Goal: Task Accomplishment & Management: Complete application form

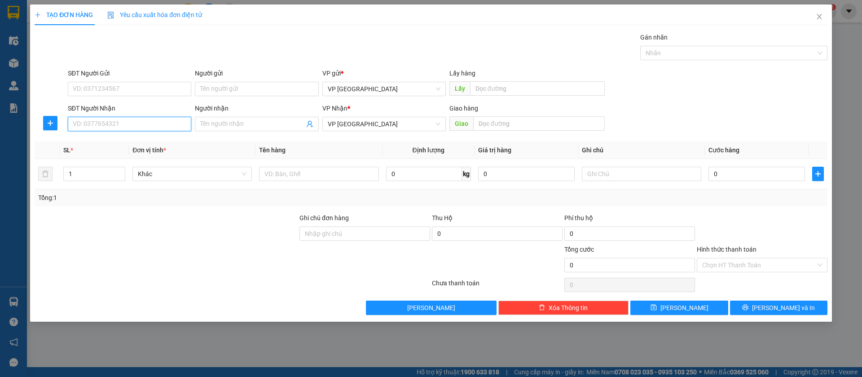
click at [124, 123] on input "SĐT Người Nhận" at bounding box center [129, 124] width 123 height 14
type input "0907884145"
click at [87, 137] on div "0907884145" at bounding box center [129, 142] width 113 height 10
type input "lninh"
type input "40.000"
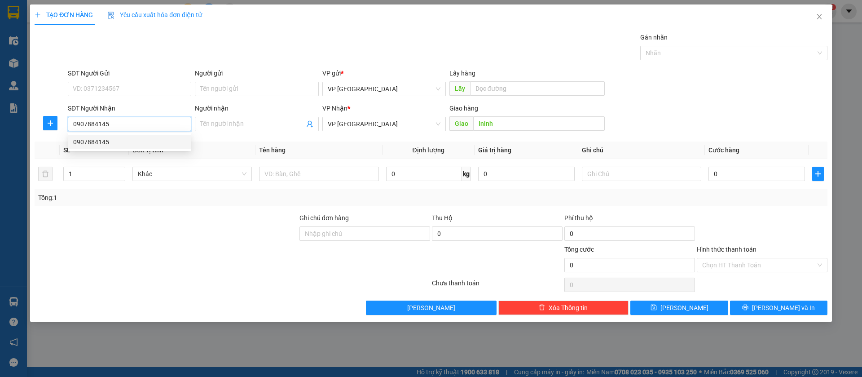
type input "40.000"
type input "0907884145"
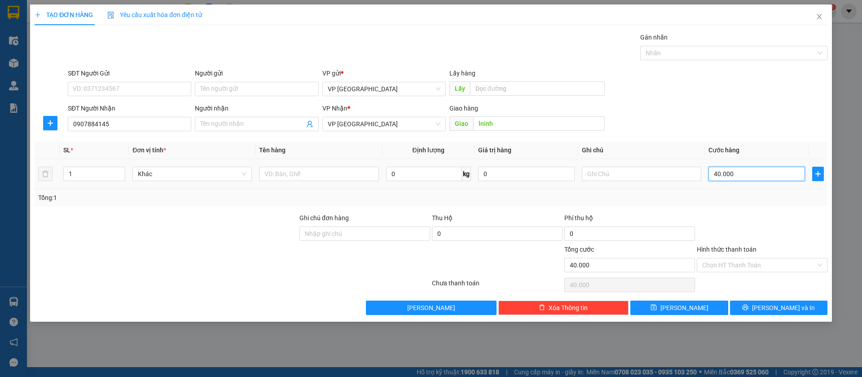
click at [730, 176] on input "40.000" at bounding box center [756, 174] width 97 height 14
type input "3"
type input "30"
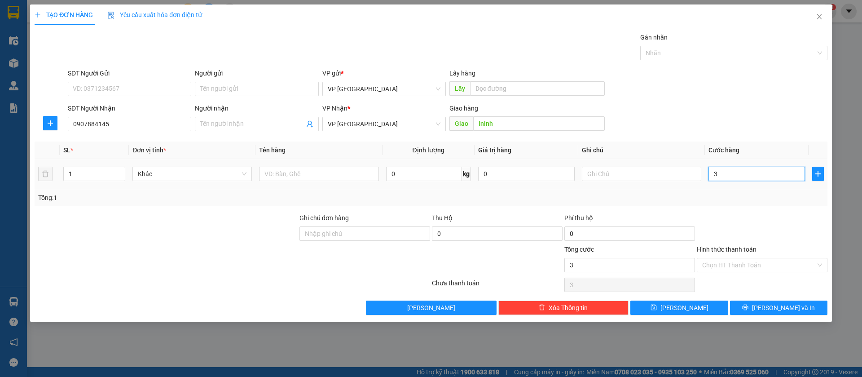
type input "30"
type input "300"
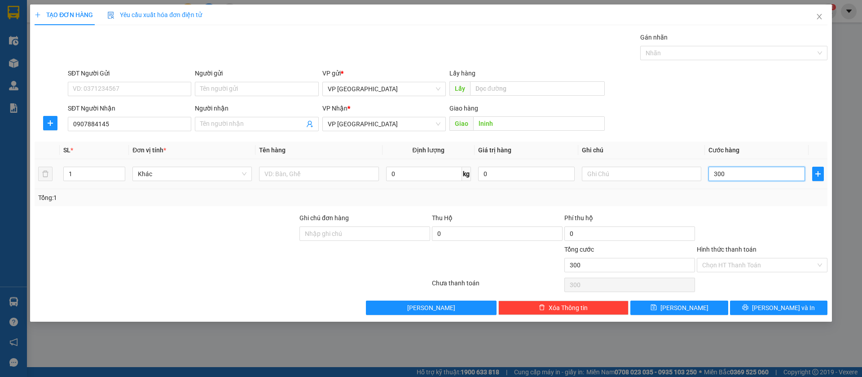
type input "3.000"
type input "30.000"
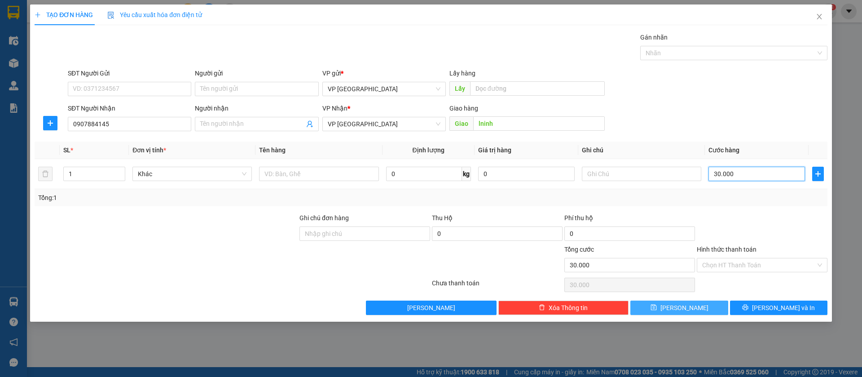
type input "30.000"
click at [715, 309] on button "[PERSON_NAME]" at bounding box center [678, 307] width 97 height 14
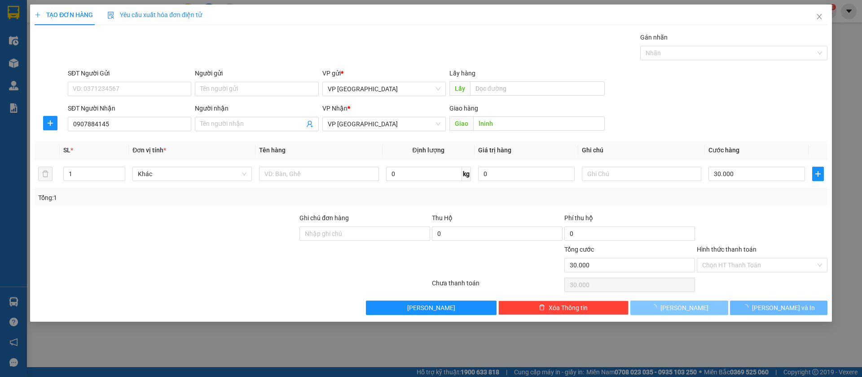
type input "0"
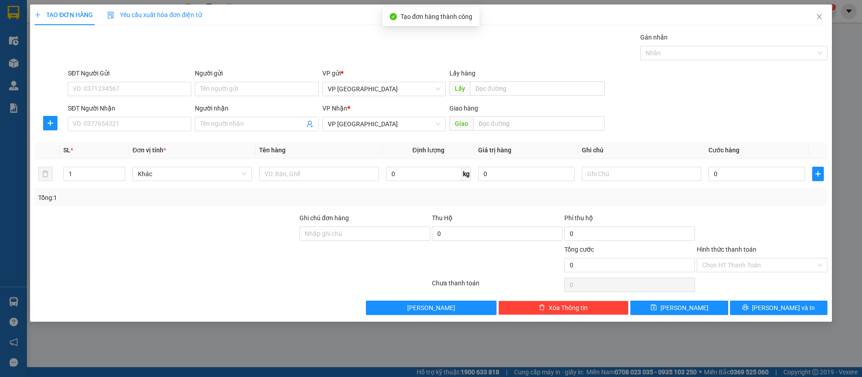
click at [178, 116] on div "SĐT Người Nhận" at bounding box center [129, 109] width 123 height 13
click at [176, 127] on input "SĐT Người Nhận" at bounding box center [129, 124] width 123 height 14
type input "0397290380"
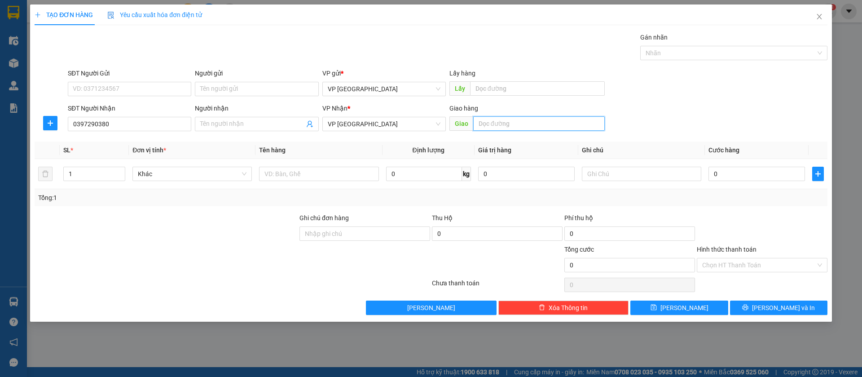
click at [506, 124] on input "text" at bounding box center [539, 123] width 132 height 14
type input "duong [PERSON_NAME]"
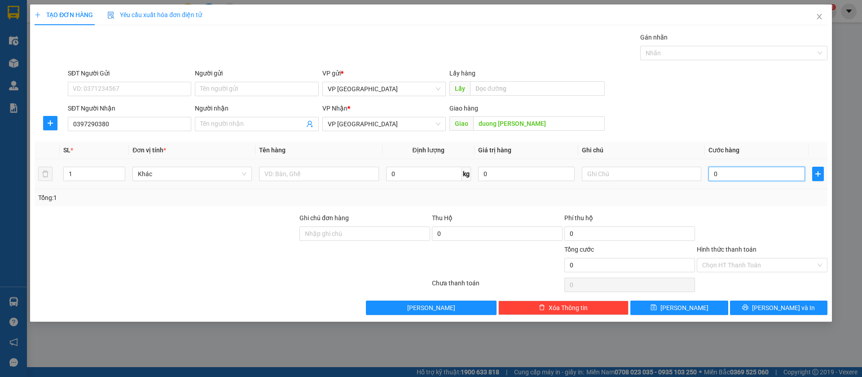
click at [716, 173] on input "0" at bounding box center [756, 174] width 97 height 14
type input "3"
type input "30"
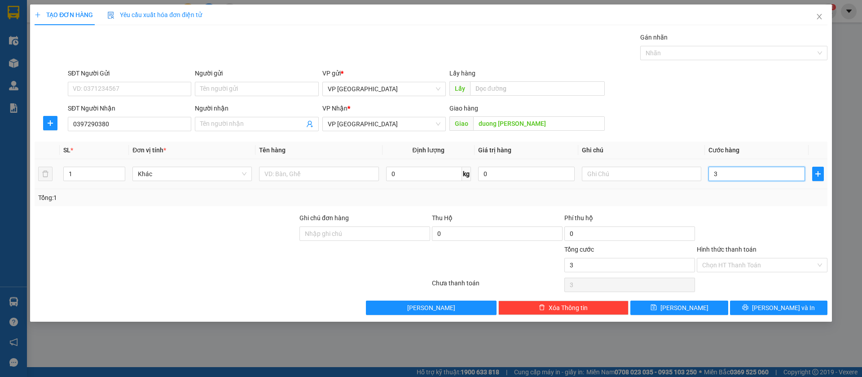
type input "30"
type input "300"
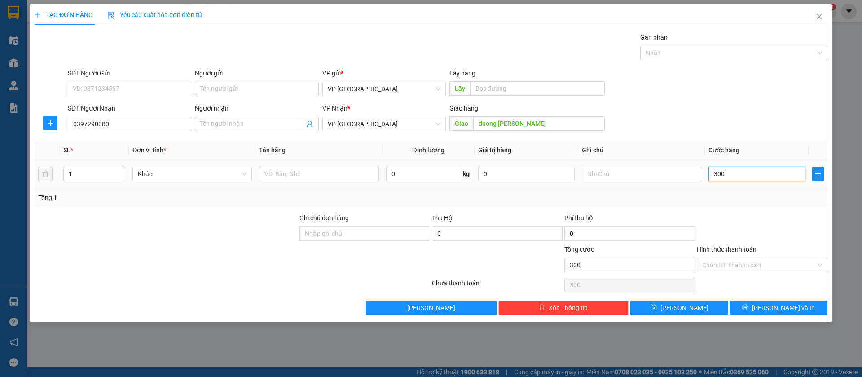
type input "3.000"
type input "30.000"
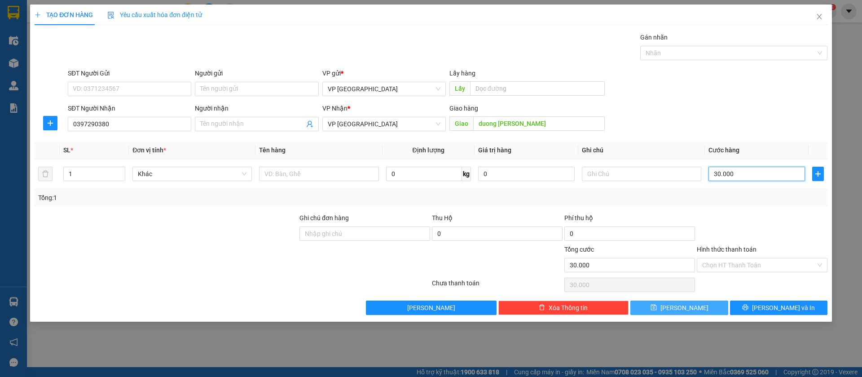
type input "30.000"
click at [713, 303] on button "[PERSON_NAME]" at bounding box center [678, 307] width 97 height 14
type input "0"
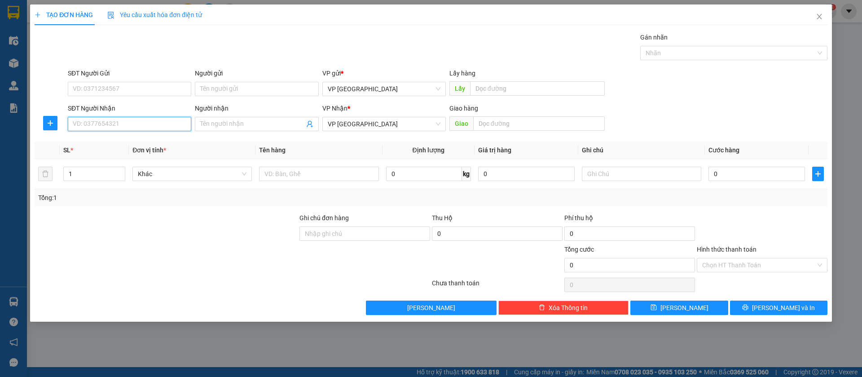
click at [180, 123] on input "SĐT Người Nhận" at bounding box center [129, 124] width 123 height 14
type input "0842000068"
click at [159, 143] on div "0842000068" at bounding box center [129, 142] width 113 height 10
type input "bao trang my phuoc"
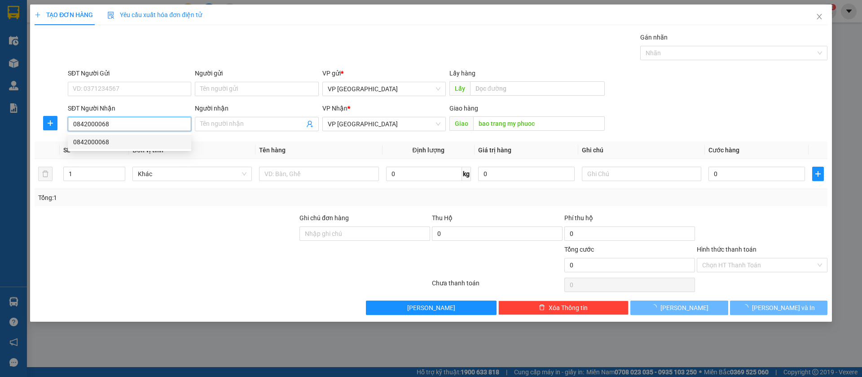
type input "200.000"
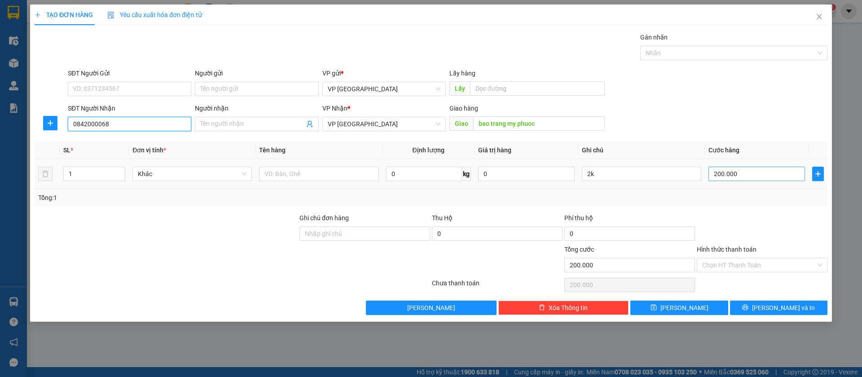
type input "0842000068"
click at [746, 179] on input "200.000" at bounding box center [756, 174] width 97 height 14
type input "6"
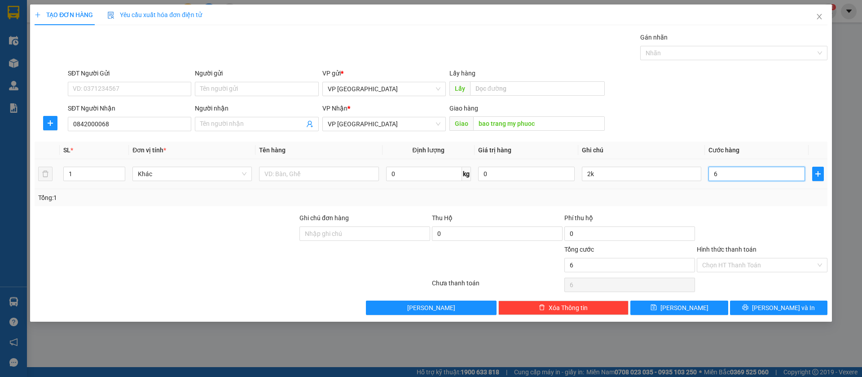
type input "60"
type input "600"
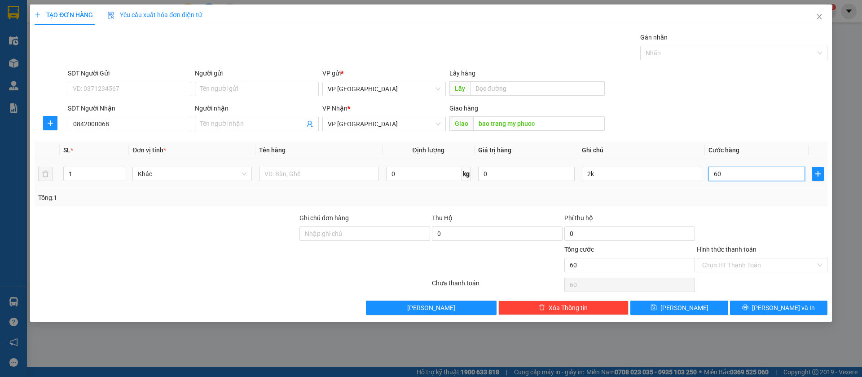
type input "600"
type input "6.000"
type input "60.000"
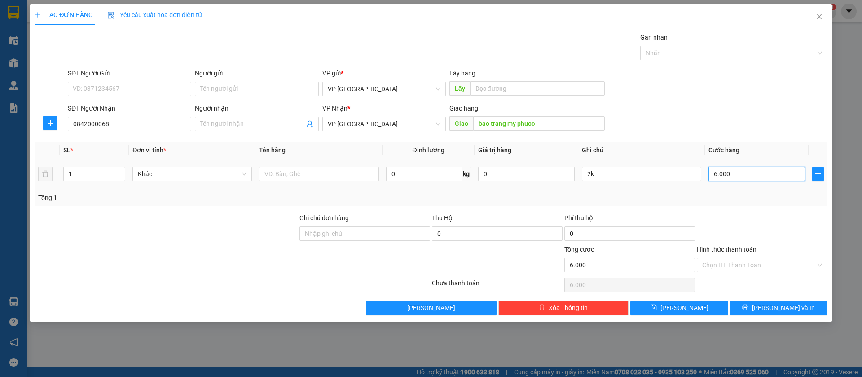
type input "60.000"
click at [648, 167] on input "2k" at bounding box center [641, 174] width 119 height 14
type input "2"
click at [706, 309] on button "[PERSON_NAME]" at bounding box center [678, 307] width 97 height 14
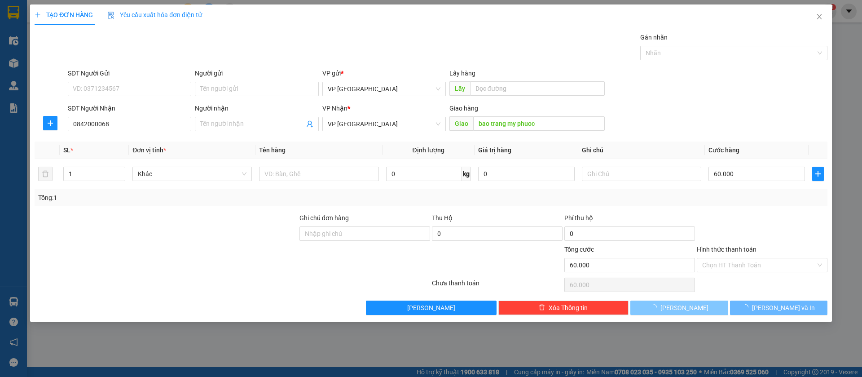
type input "0"
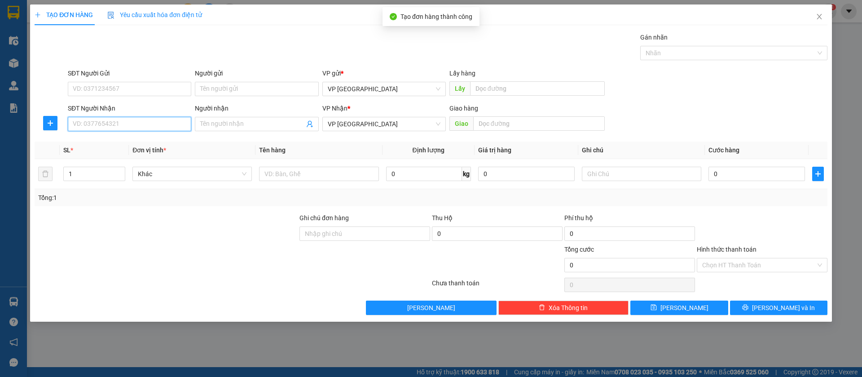
click at [154, 119] on input "SĐT Người Nhận" at bounding box center [129, 124] width 123 height 14
type input "0967111218"
click at [156, 141] on div "0967111218" at bounding box center [129, 142] width 113 height 10
type input "Mĩ phước"
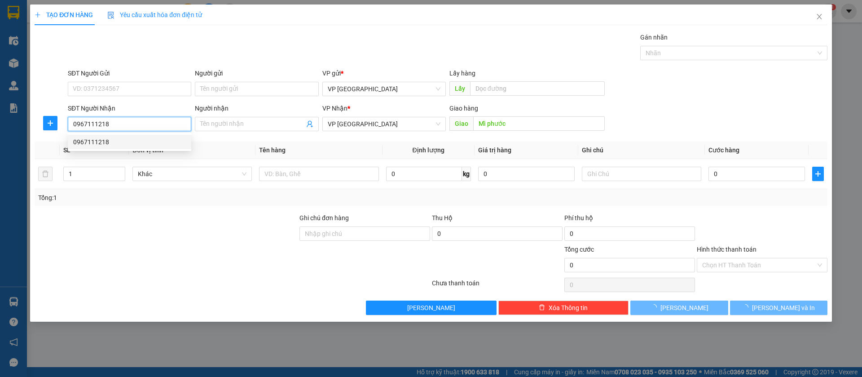
type input "50.000"
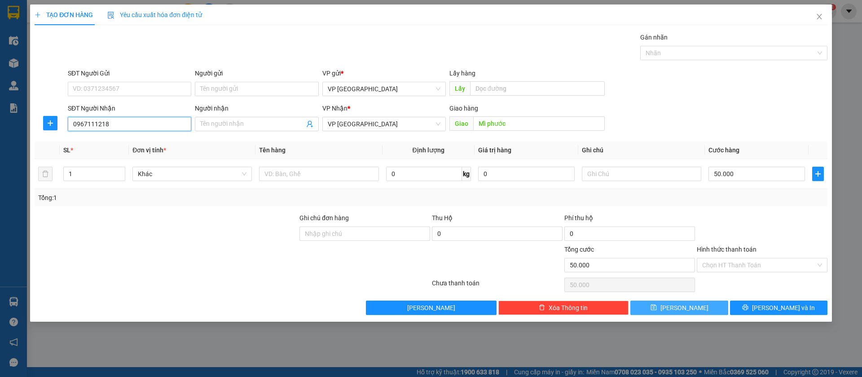
type input "0967111218"
click at [683, 307] on span "[PERSON_NAME]" at bounding box center [684, 308] width 48 height 10
type input "0"
click at [145, 122] on input "SĐT Người Nhận" at bounding box center [129, 124] width 123 height 14
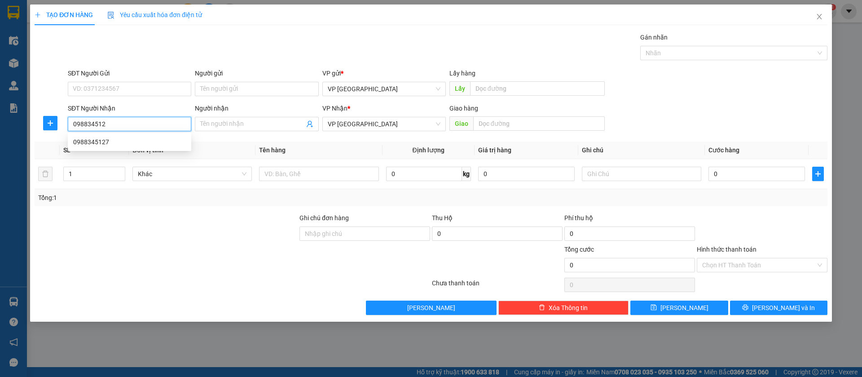
type input "0988345127"
click at [141, 142] on div "0988345127" at bounding box center [129, 142] width 113 height 10
type input "[PERSON_NAME]"
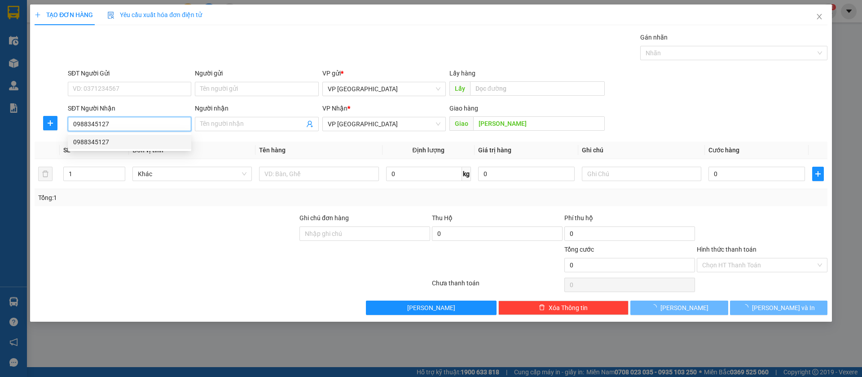
type input "50.000"
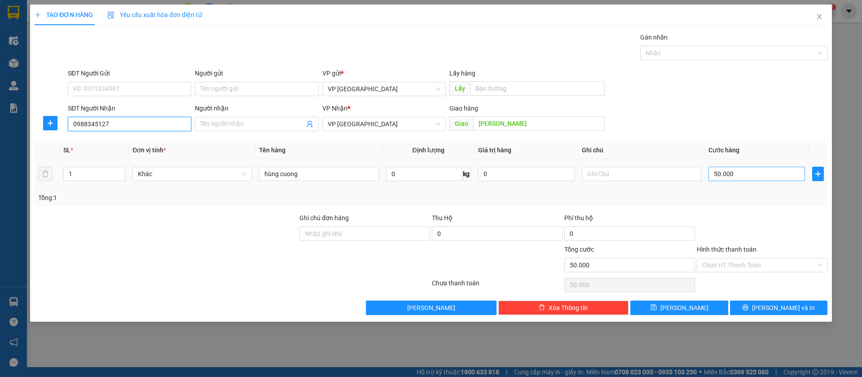
type input "0988345127"
click at [747, 172] on input "50.000" at bounding box center [756, 174] width 97 height 14
type input "7"
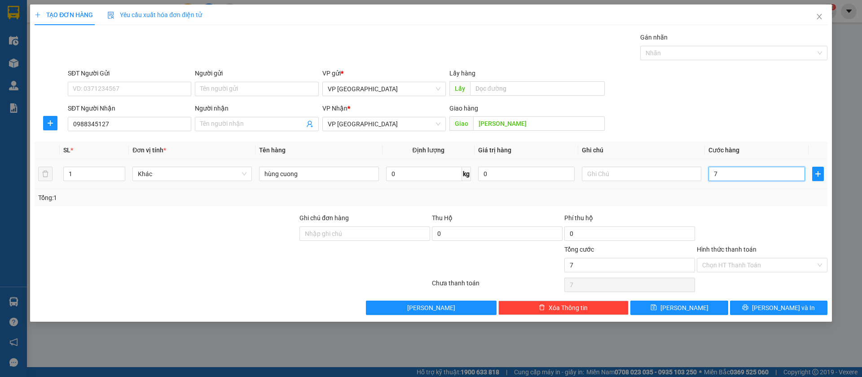
type input "70"
type input "700"
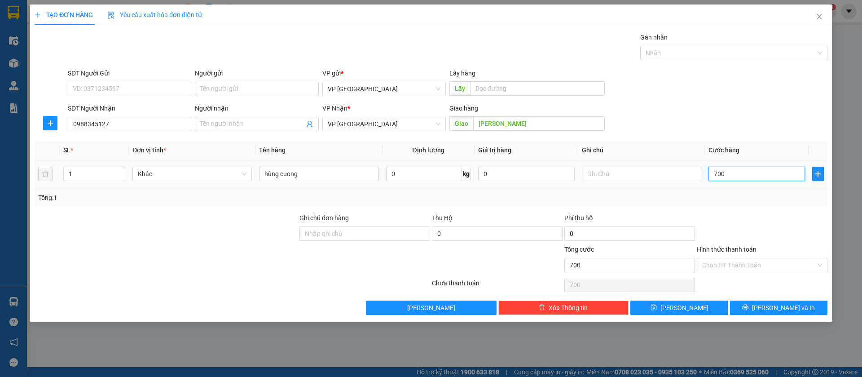
type input "7.000"
type input "70.000"
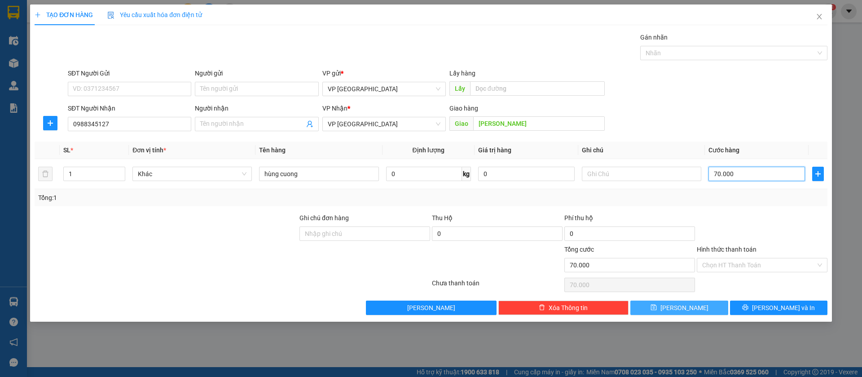
type input "70.000"
click at [704, 305] on button "[PERSON_NAME]" at bounding box center [678, 307] width 97 height 14
type input "0"
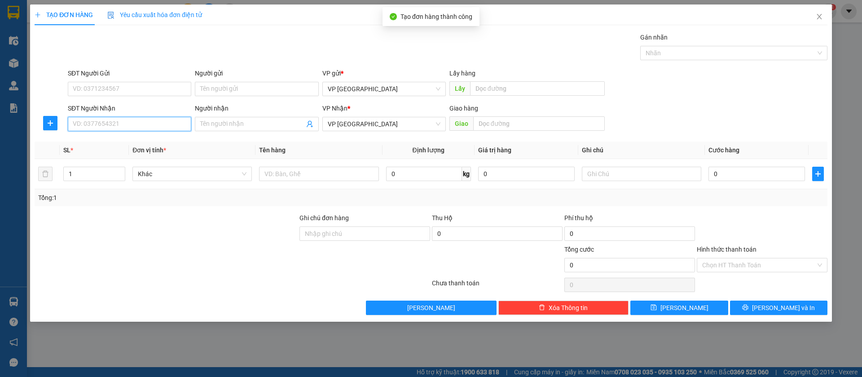
click at [167, 117] on input "SĐT Người Nhận" at bounding box center [129, 124] width 123 height 14
click at [165, 125] on input "SĐT Người Nhận" at bounding box center [129, 124] width 123 height 14
type input "0913755024"
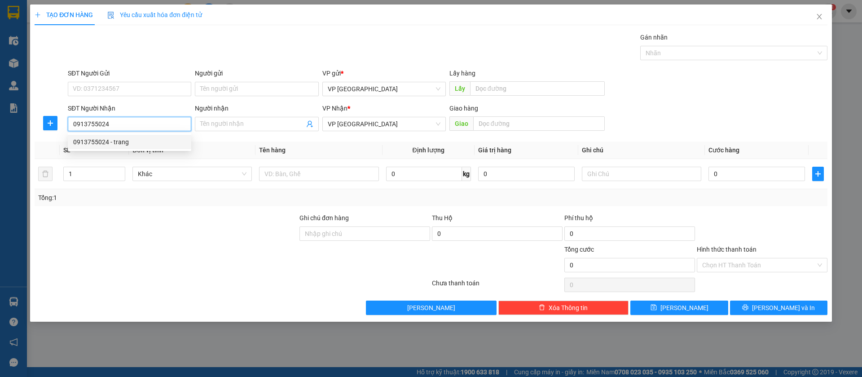
click at [154, 145] on div "0913755024 - trang" at bounding box center [129, 142] width 113 height 10
type input "trang"
type input "[PERSON_NAME][GEOGRAPHIC_DATA]"
type input "40.000"
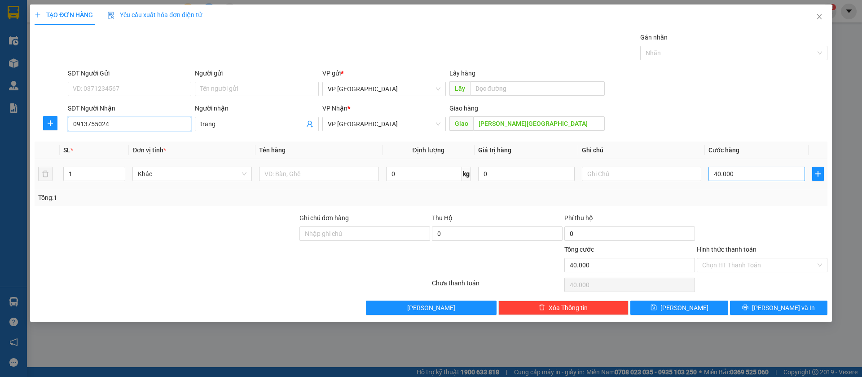
type input "0913755024"
click at [760, 167] on input "40.000" at bounding box center [756, 174] width 97 height 14
type input "3"
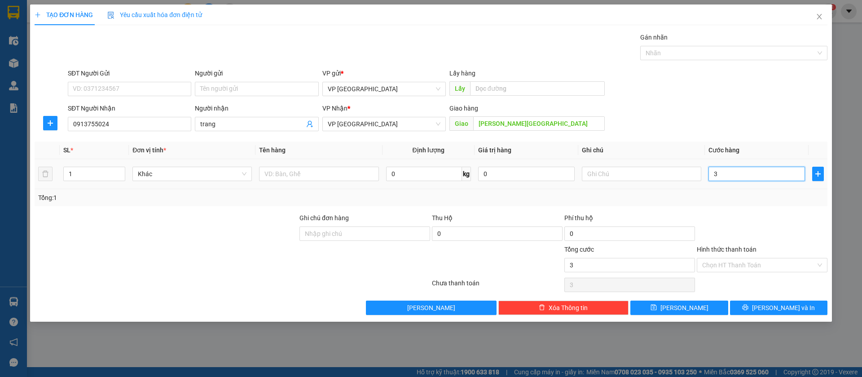
type input "30"
type input "300"
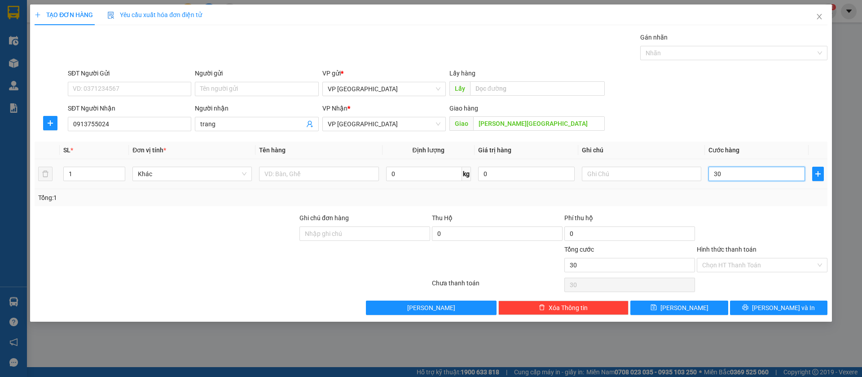
type input "300"
type input "3.000"
type input "30.000"
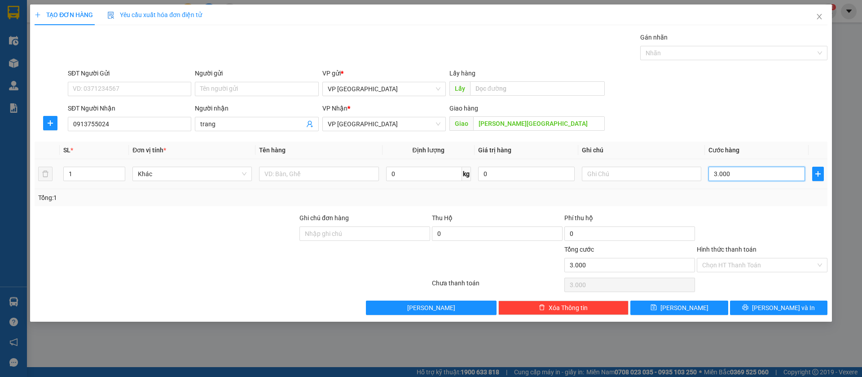
type input "30.000"
click at [681, 307] on span "[PERSON_NAME]" at bounding box center [684, 308] width 48 height 10
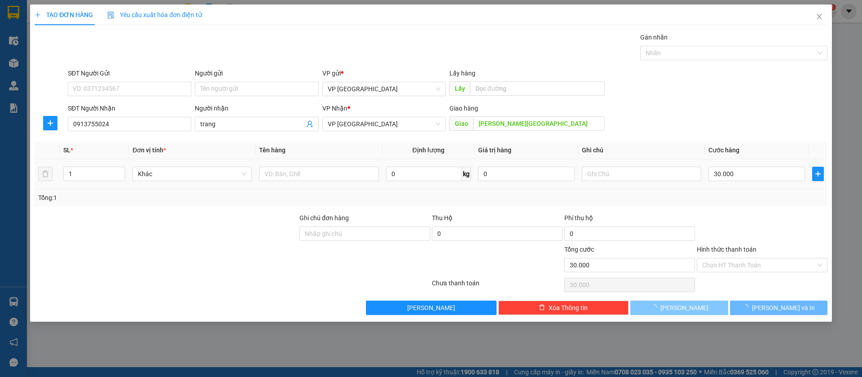
type input "0"
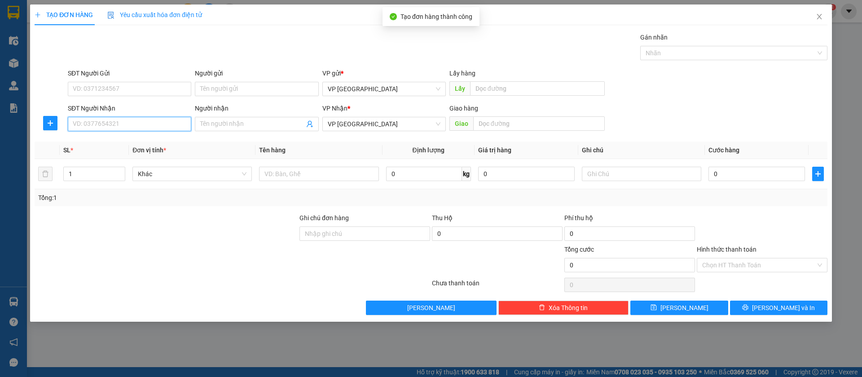
click at [182, 123] on input "SĐT Người Nhận" at bounding box center [129, 124] width 123 height 14
type input "0902311918"
click at [177, 137] on div "0902311918" at bounding box center [129, 142] width 113 height 10
type input "xuyen ben cat"
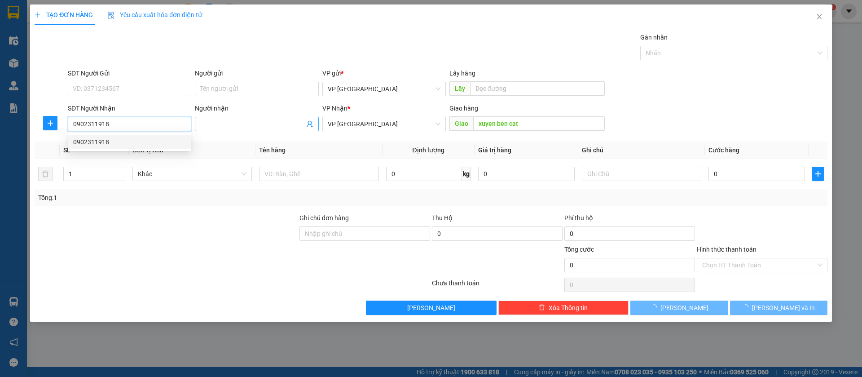
type input "30.000"
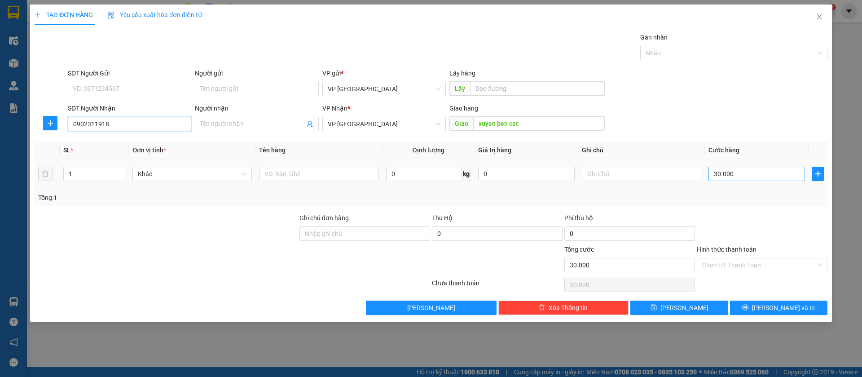
type input "0902311918"
click at [772, 171] on input "30.000" at bounding box center [756, 174] width 97 height 14
type input "5"
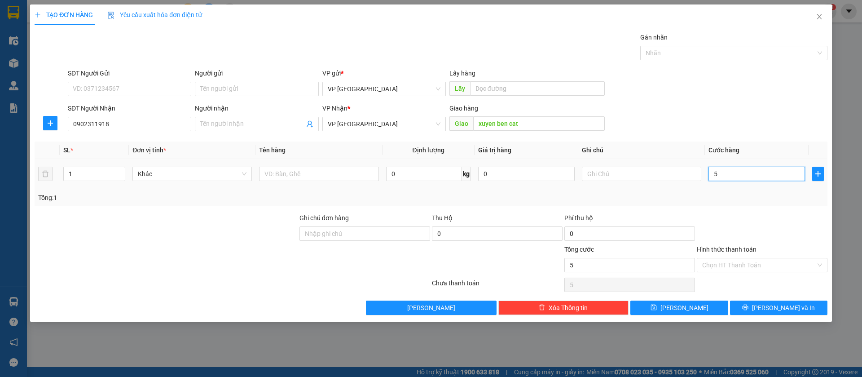
type input "50"
type input "500"
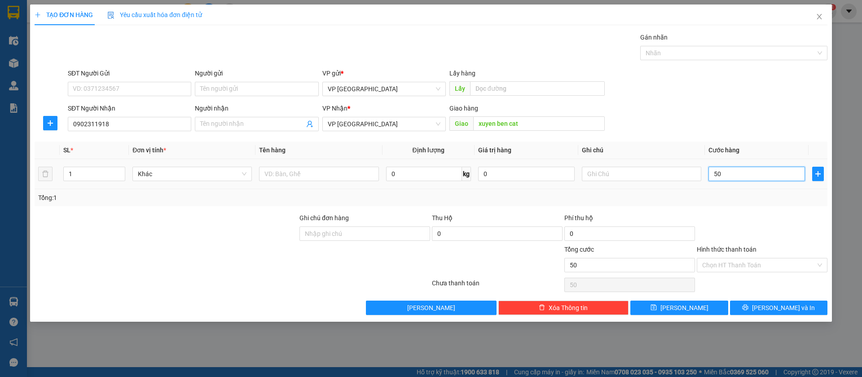
type input "500"
type input "5.000"
type input "50.000"
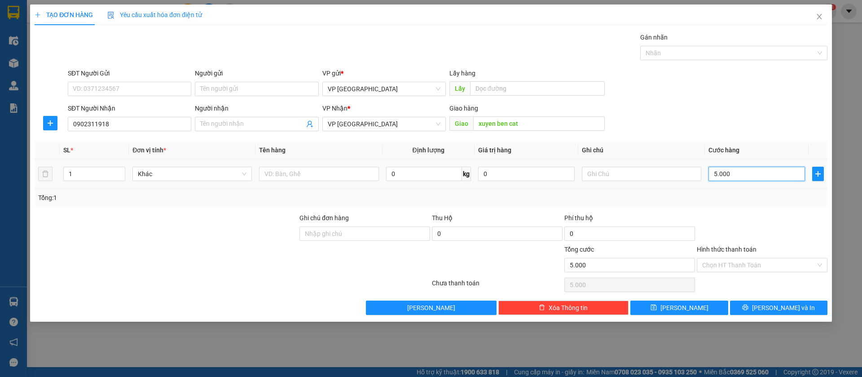
type input "50.000"
click at [712, 307] on button "[PERSON_NAME]" at bounding box center [678, 307] width 97 height 14
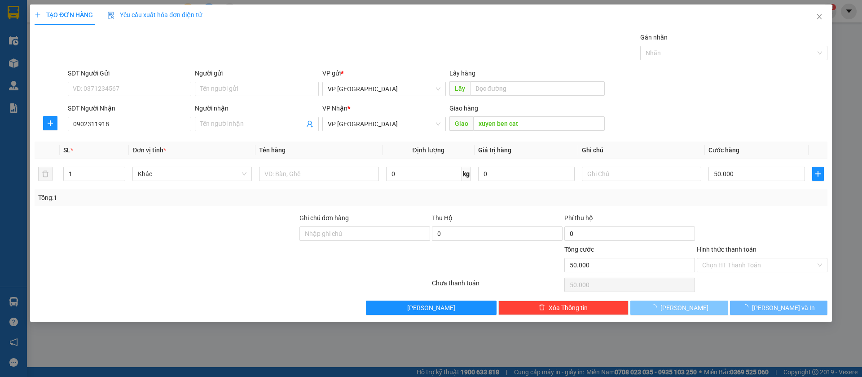
type input "0"
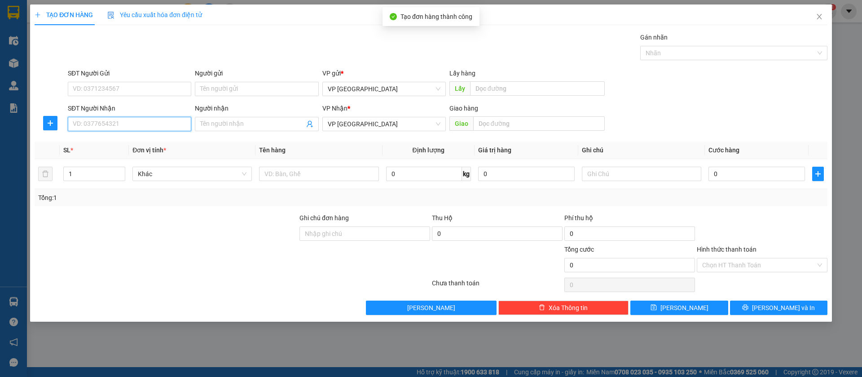
click at [170, 128] on input "SĐT Người Nhận" at bounding box center [129, 124] width 123 height 14
type input "0973791537"
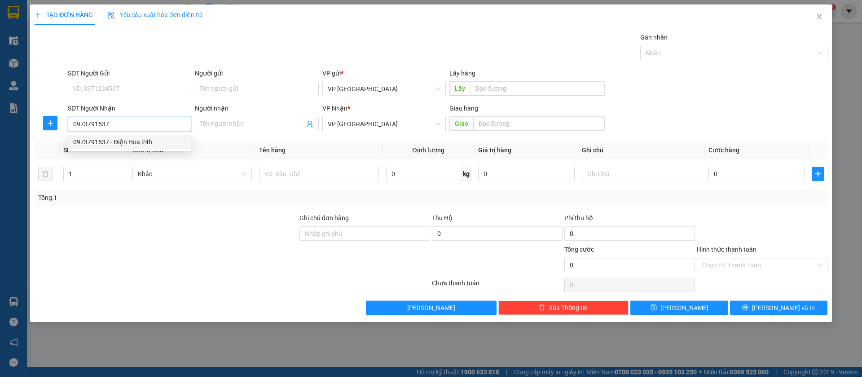
click at [160, 140] on div "0973791537 - Điện Hoa 24h" at bounding box center [129, 142] width 113 height 10
type input "Điện Hoa 24h"
type input "Bình Long cxvt"
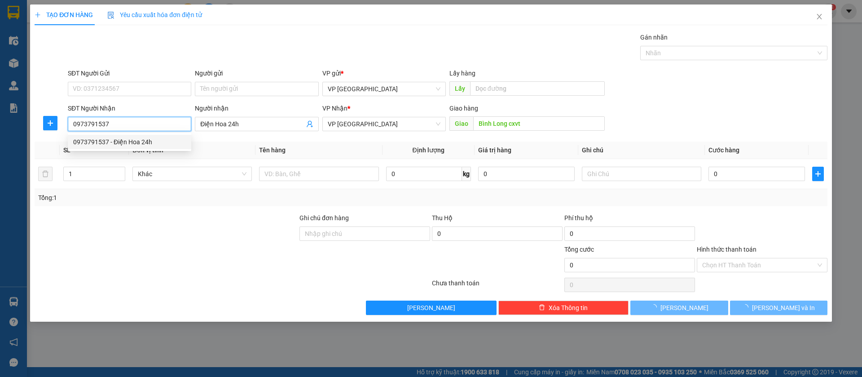
type input "50.000"
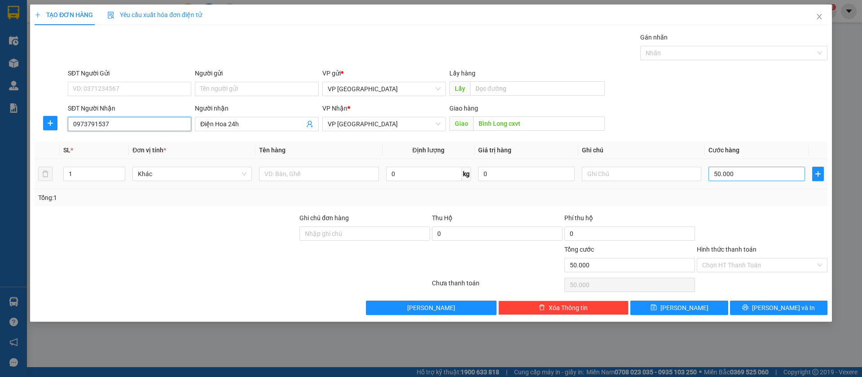
type input "0973791537"
click at [716, 170] on input "50.000" at bounding box center [756, 174] width 97 height 14
type input "1"
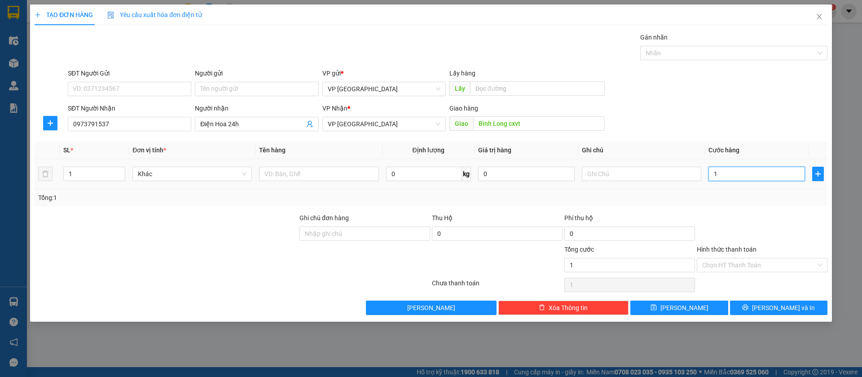
type input "10"
type input "100"
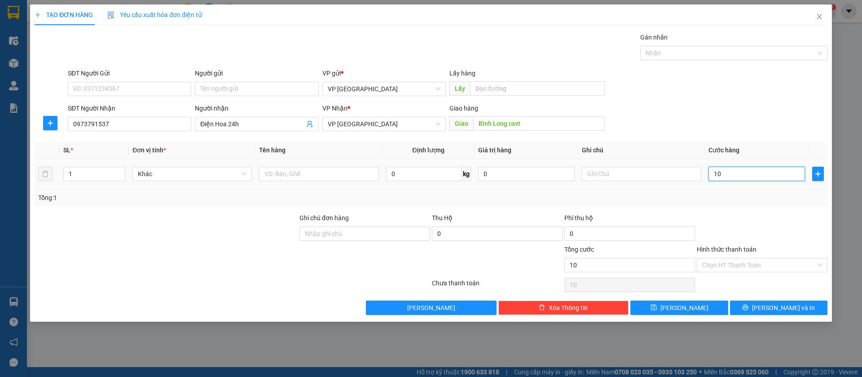
type input "100"
type input "1.000"
type input "10.000"
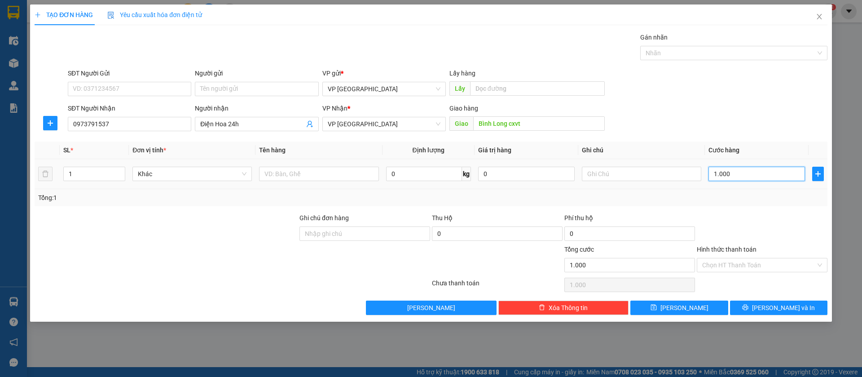
type input "10.000"
type input "100.000"
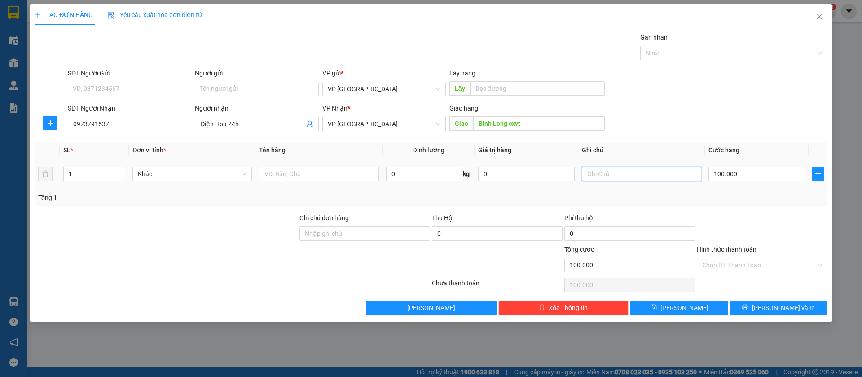
click at [661, 175] on input "text" at bounding box center [641, 174] width 119 height 14
type input "2k"
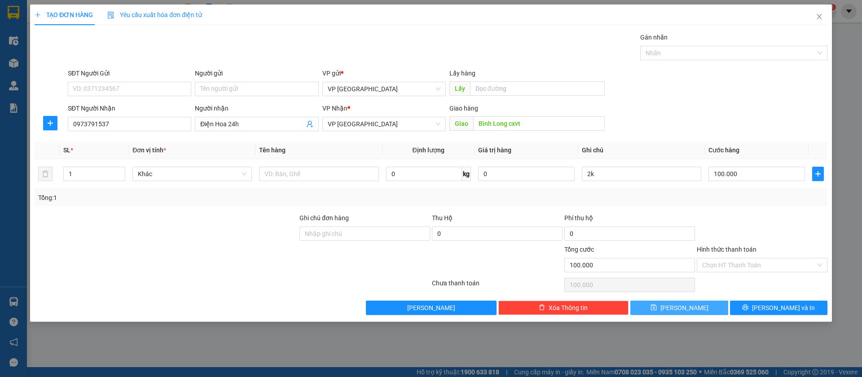
click at [700, 304] on button "[PERSON_NAME]" at bounding box center [678, 307] width 97 height 14
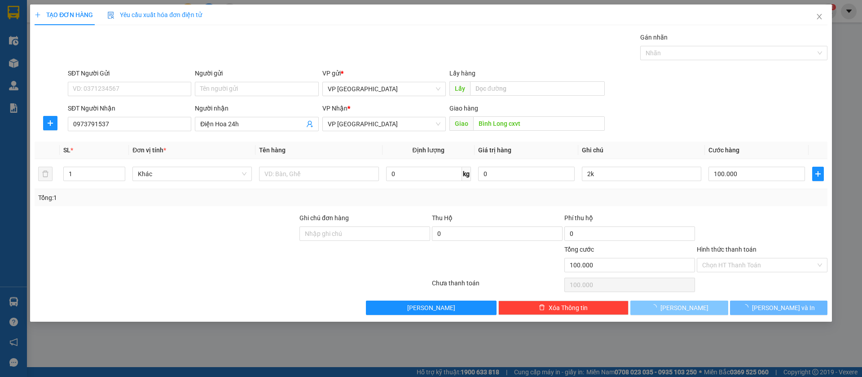
type input "0"
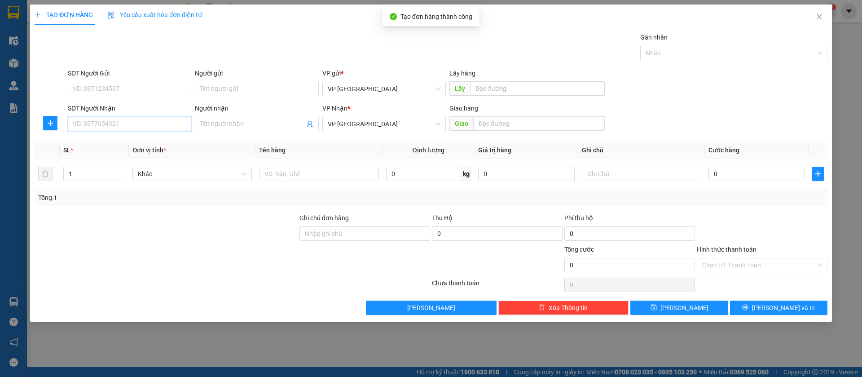
click at [176, 117] on input "SĐT Người Nhận" at bounding box center [129, 124] width 123 height 14
type input "0376235294"
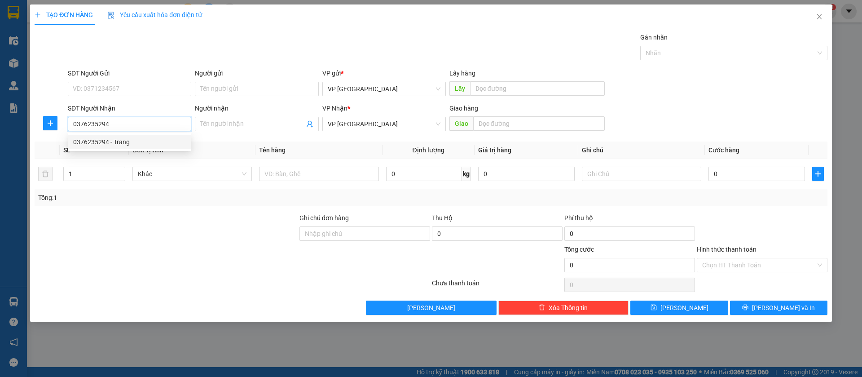
click at [149, 141] on div "0376235294 - Trang" at bounding box center [129, 142] width 113 height 10
type input "Trang"
type input "c trang [GEOGRAPHIC_DATA]"
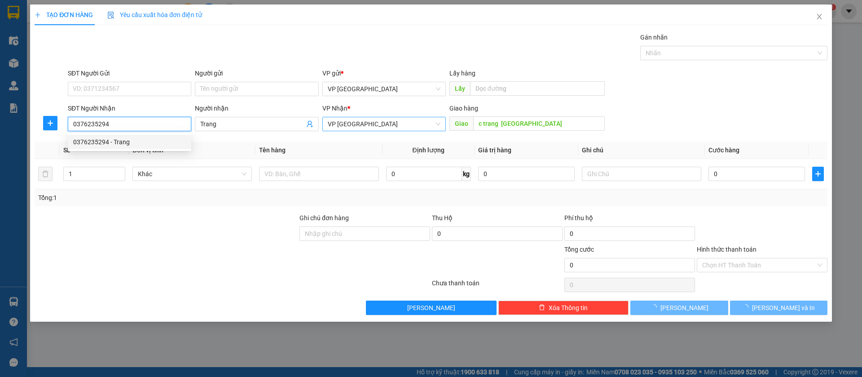
type input "30.000"
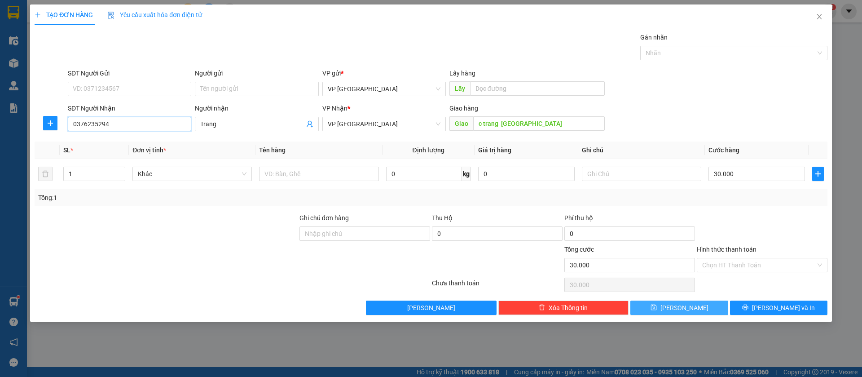
type input "0376235294"
click at [701, 301] on button "[PERSON_NAME]" at bounding box center [678, 307] width 97 height 14
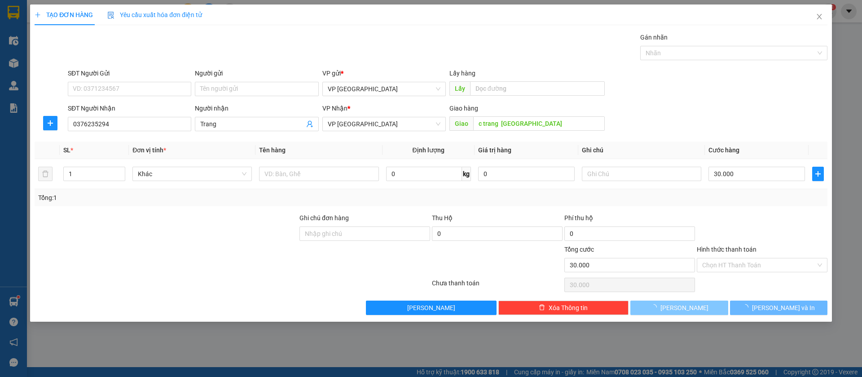
type input "0"
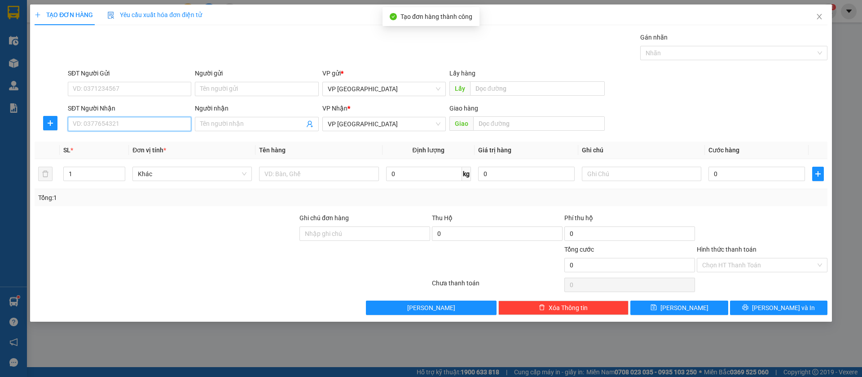
click at [119, 119] on input "SĐT Người Nhận" at bounding box center [129, 124] width 123 height 14
type input "08565"
click at [157, 121] on input "SĐT Người Nhận" at bounding box center [129, 124] width 123 height 14
click at [161, 139] on div "0856556979 - [PERSON_NAME]" at bounding box center [129, 142] width 113 height 10
type input "0856556979"
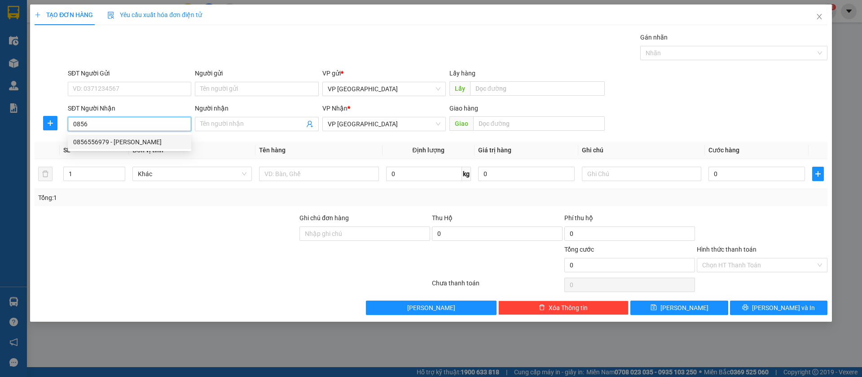
type input "PHƯƠNG"
type input "chơn thành"
type input "100.000"
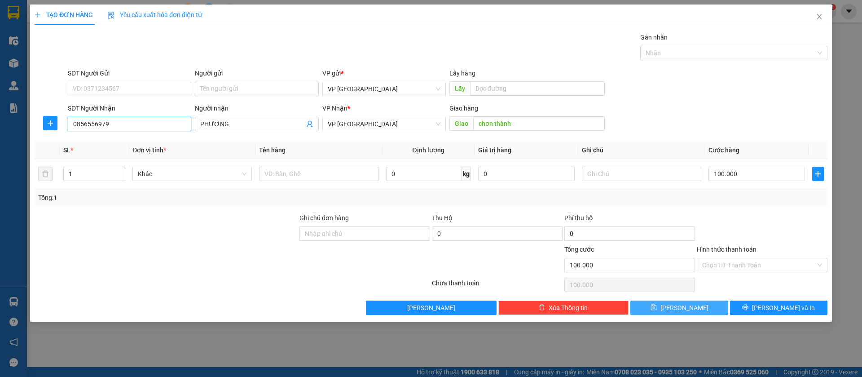
type input "0856556979"
click at [695, 303] on button "[PERSON_NAME]" at bounding box center [678, 307] width 97 height 14
type input "0"
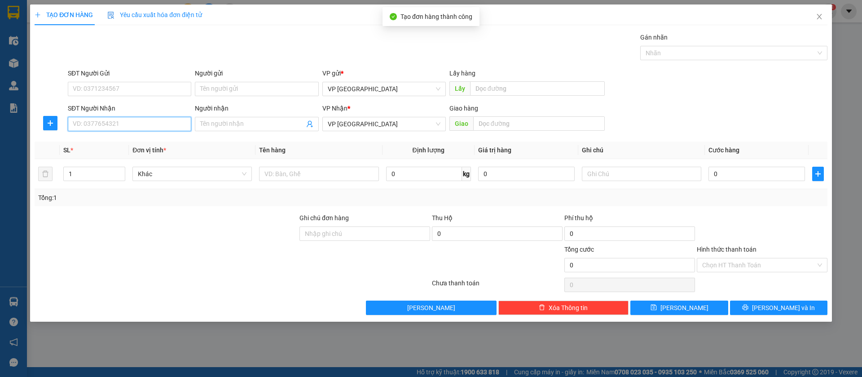
click at [174, 117] on input "SĐT Người Nhận" at bounding box center [129, 124] width 123 height 14
click at [816, 12] on span "Close" at bounding box center [819, 16] width 25 height 25
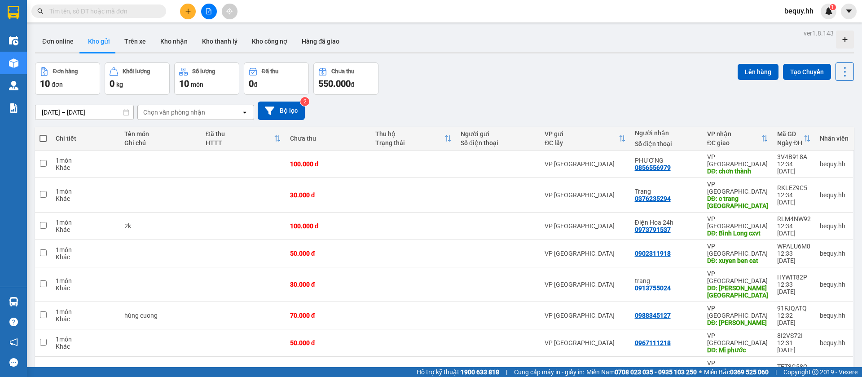
click at [44, 136] on span at bounding box center [43, 138] width 7 height 7
click at [43, 134] on input "checkbox" at bounding box center [43, 134] width 0 height 0
checkbox input "true"
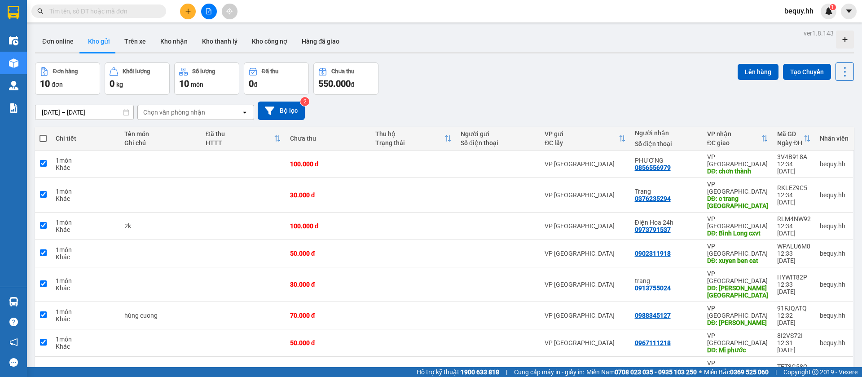
checkbox input "true"
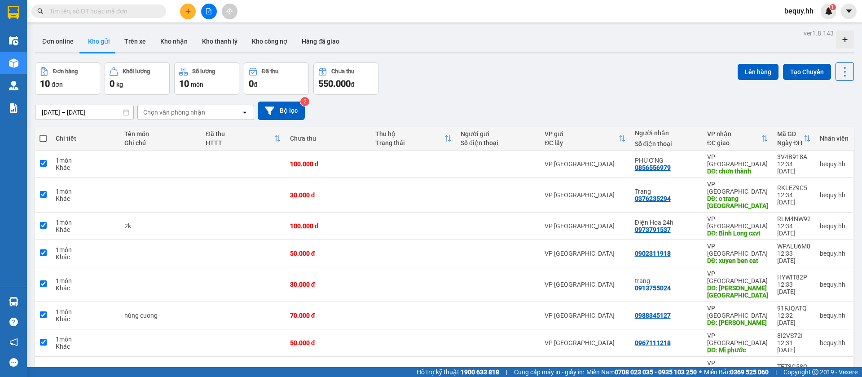
checkbox input "true"
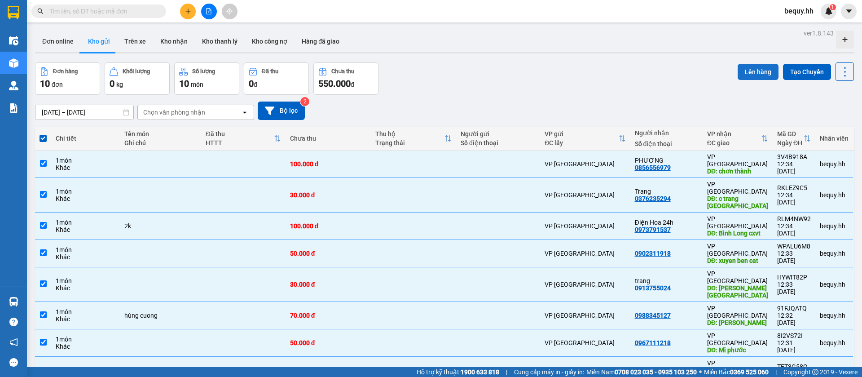
click at [752, 69] on button "Lên hàng" at bounding box center [757, 72] width 41 height 16
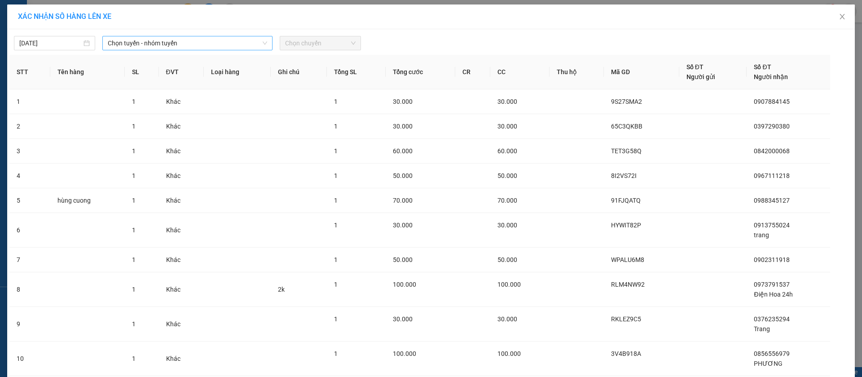
click at [214, 42] on span "Chọn tuyến - nhóm tuyến" at bounding box center [187, 42] width 159 height 13
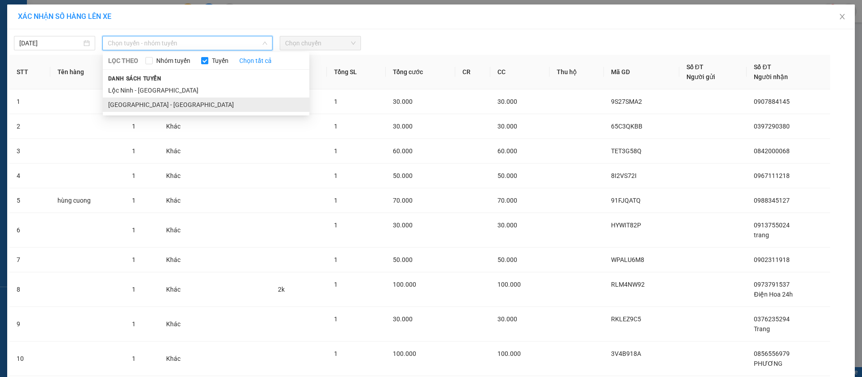
click at [184, 100] on li "Sài Gòn - Lộc Ninh" at bounding box center [206, 104] width 206 height 14
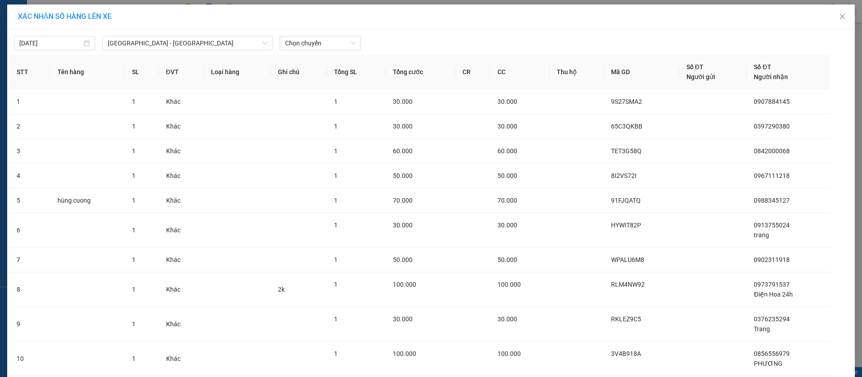
click at [307, 34] on div "12/09/2025 Sài Gòn - Lộc Ninh LỌC THEO Nhóm tuyến Tuyến Chọn tất cả Danh sách t…" at bounding box center [430, 40] width 843 height 19
click at [309, 39] on span "Chọn chuyến" at bounding box center [320, 42] width 70 height 13
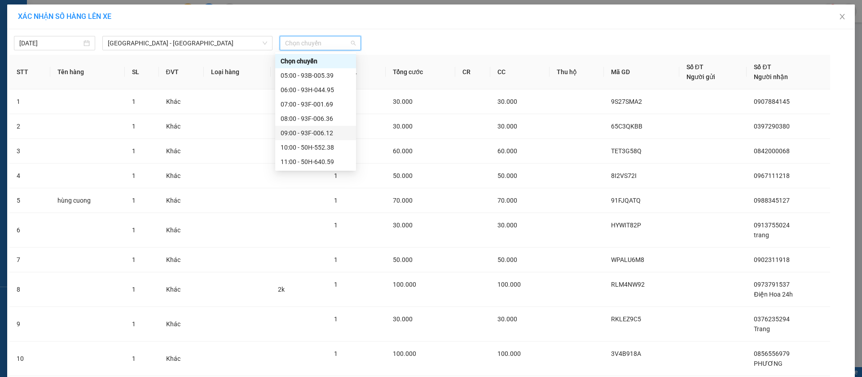
scroll to position [67, 0]
click at [306, 107] on div "12:00 - 93H-038.46" at bounding box center [316, 109] width 70 height 10
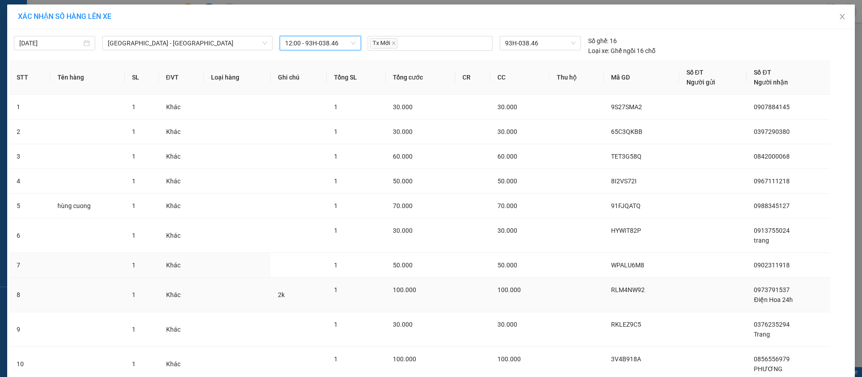
scroll to position [70, 0]
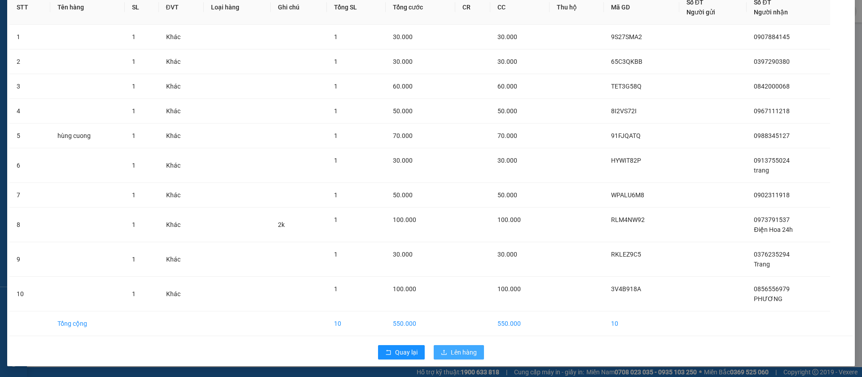
click at [463, 348] on span "Lên hàng" at bounding box center [464, 352] width 26 height 10
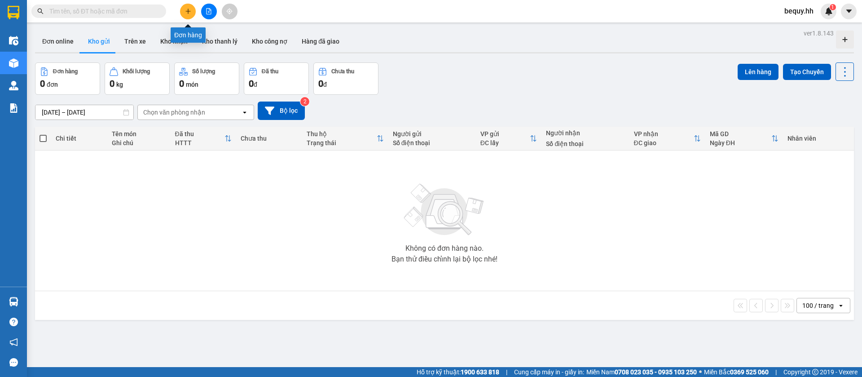
click at [185, 7] on button at bounding box center [188, 12] width 16 height 16
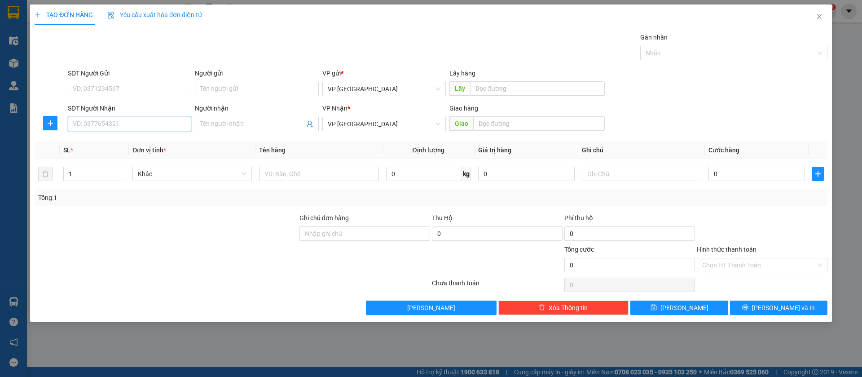
click at [144, 118] on input "SĐT Người Nhận" at bounding box center [129, 124] width 123 height 14
type input "0368620206"
click at [525, 121] on input "text" at bounding box center [539, 123] width 132 height 14
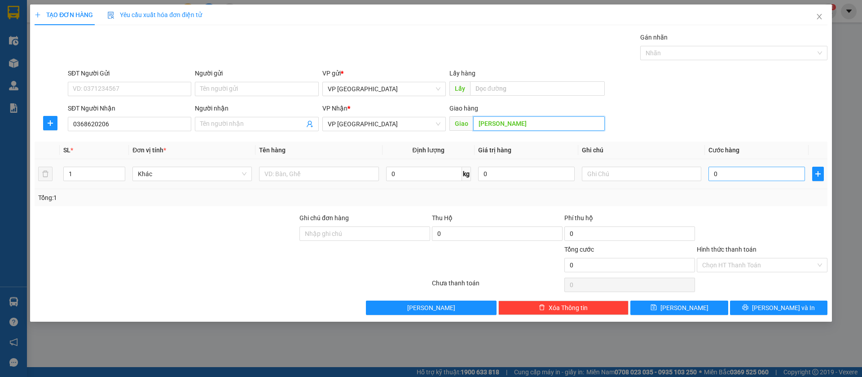
type input "minh hung"
click at [746, 173] on input "0" at bounding box center [756, 174] width 97 height 14
type input "3"
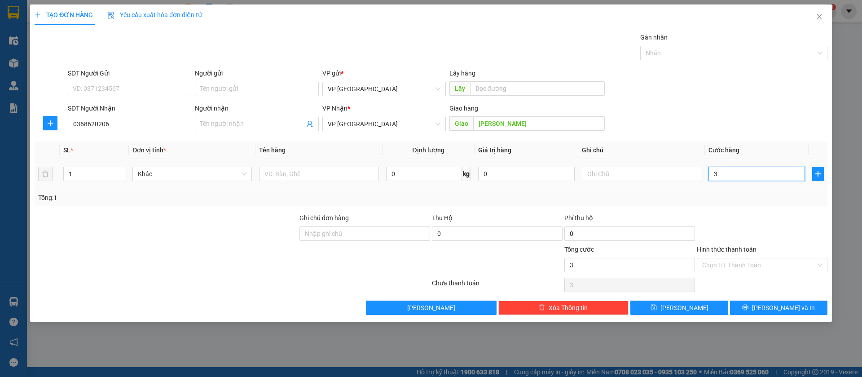
type input "30"
type input "300"
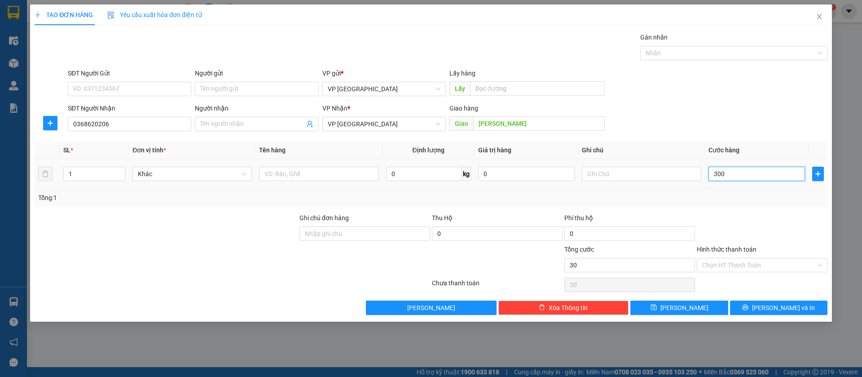
type input "300"
type input "3.000"
type input "30.000"
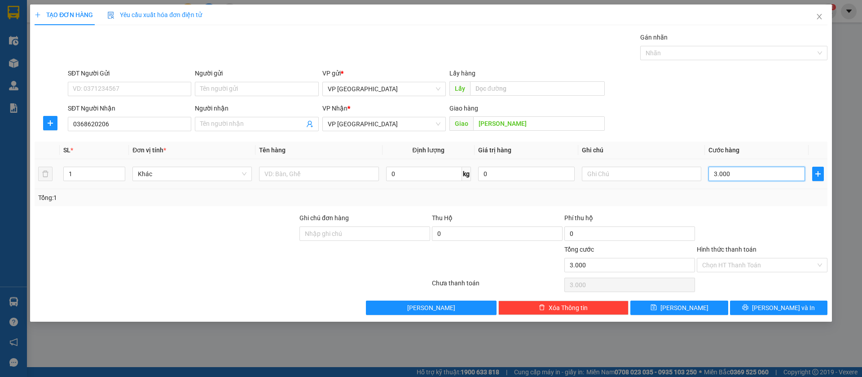
type input "30.000"
click at [723, 303] on button "[PERSON_NAME]" at bounding box center [678, 307] width 97 height 14
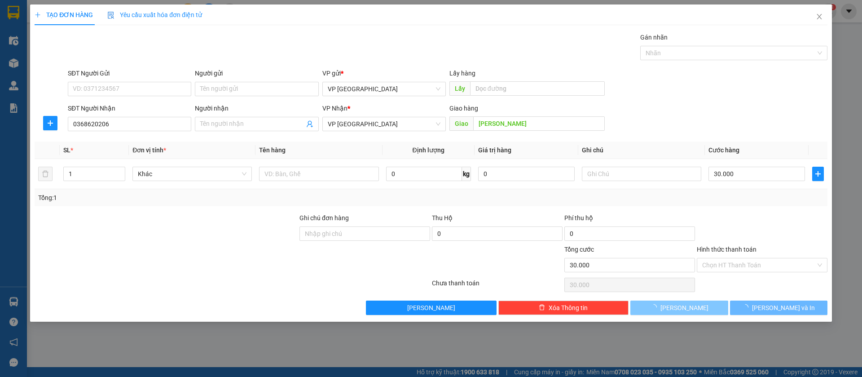
type input "0"
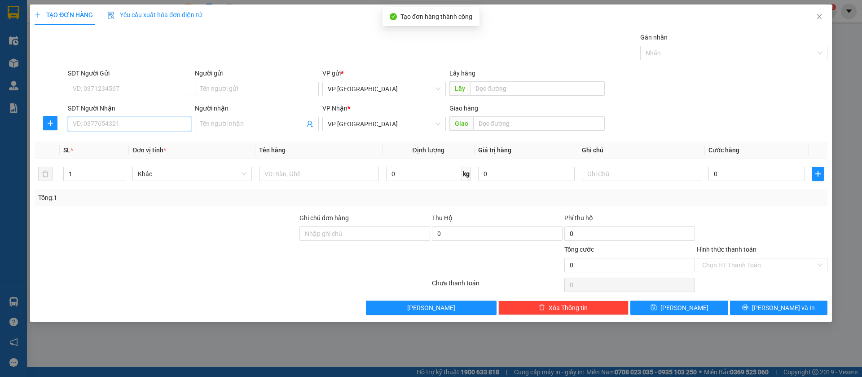
click at [153, 125] on input "SĐT Người Nhận" at bounding box center [129, 124] width 123 height 14
click at [137, 137] on div "0985120035" at bounding box center [129, 142] width 113 height 10
type input "0985120035"
type input "BÁNH MÌ LỘC NINH"
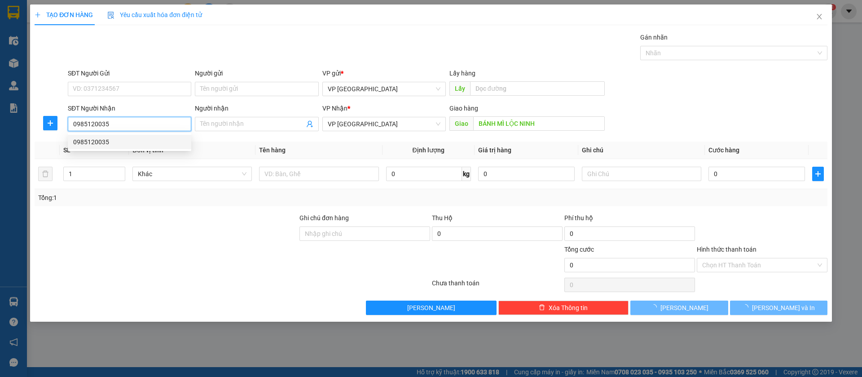
type input "130.000"
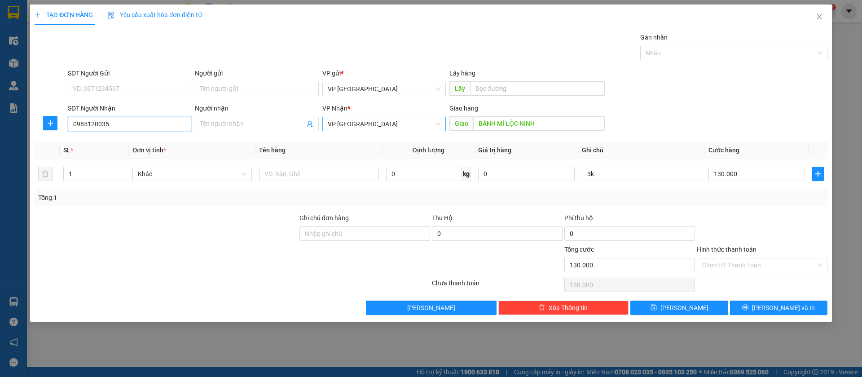
click at [373, 125] on span "VP [GEOGRAPHIC_DATA]" at bounding box center [384, 123] width 113 height 13
type input "0985120035"
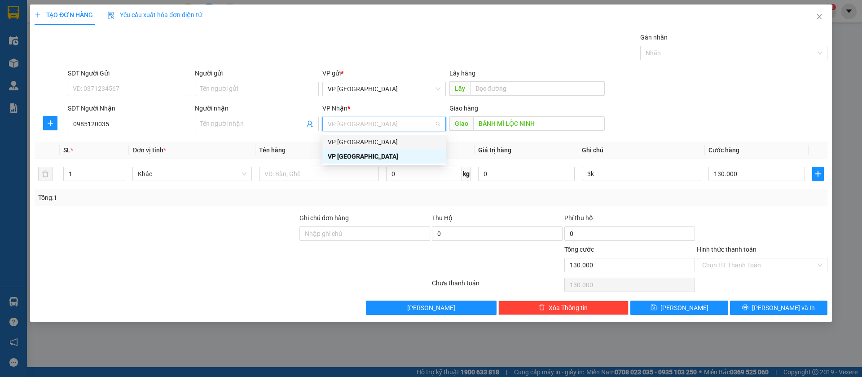
click at [362, 136] on div "VP [GEOGRAPHIC_DATA]" at bounding box center [383, 142] width 123 height 14
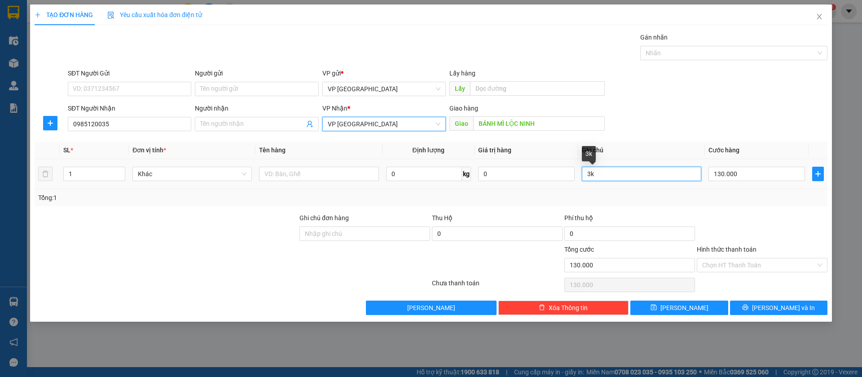
click at [650, 171] on input "3k" at bounding box center [641, 174] width 119 height 14
type input "3"
type input "2k"
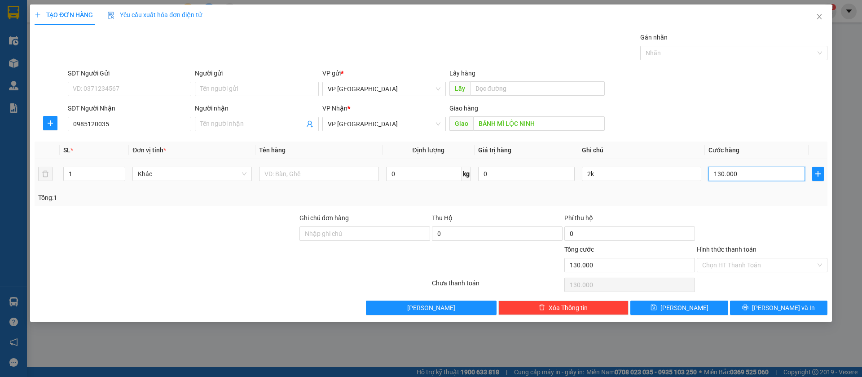
click at [755, 170] on input "130.000" at bounding box center [756, 174] width 97 height 14
type input "7"
type input "70"
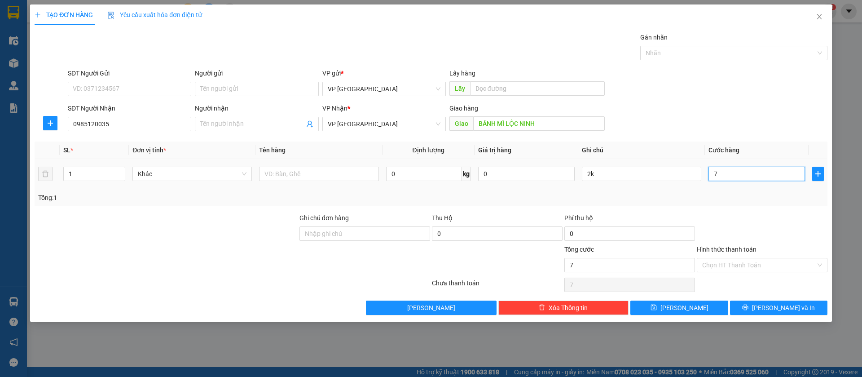
type input "70"
type input "700"
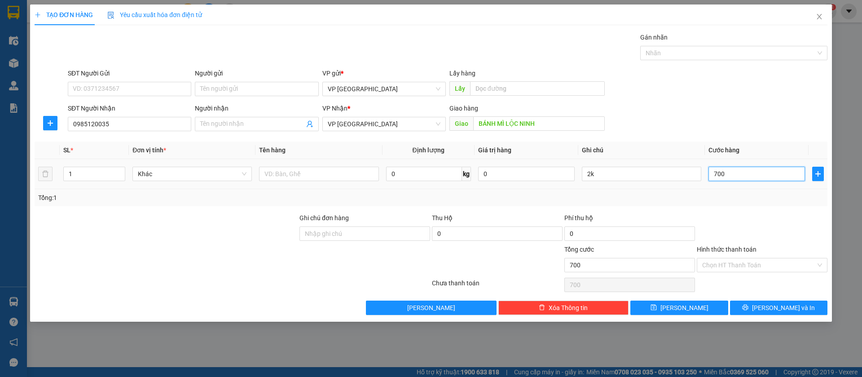
type input "7.000"
type input "70.000"
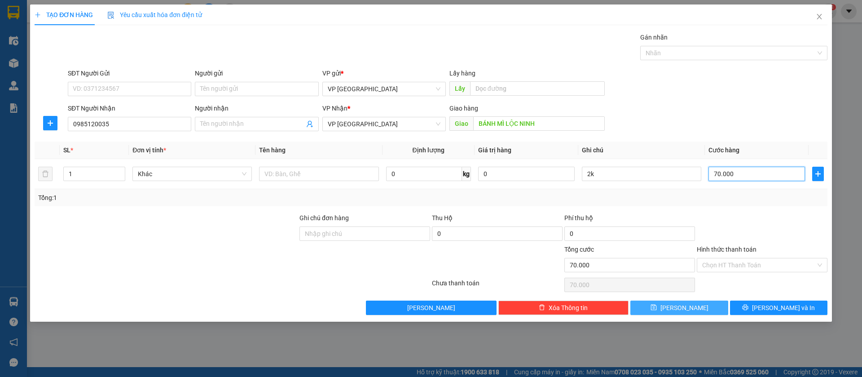
type input "70.000"
click at [708, 309] on button "[PERSON_NAME]" at bounding box center [678, 307] width 97 height 14
type input "0"
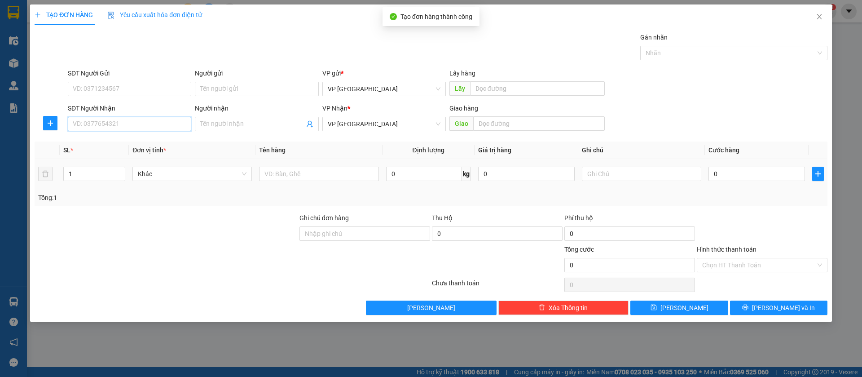
click at [152, 122] on input "SĐT Người Nhận" at bounding box center [129, 124] width 123 height 14
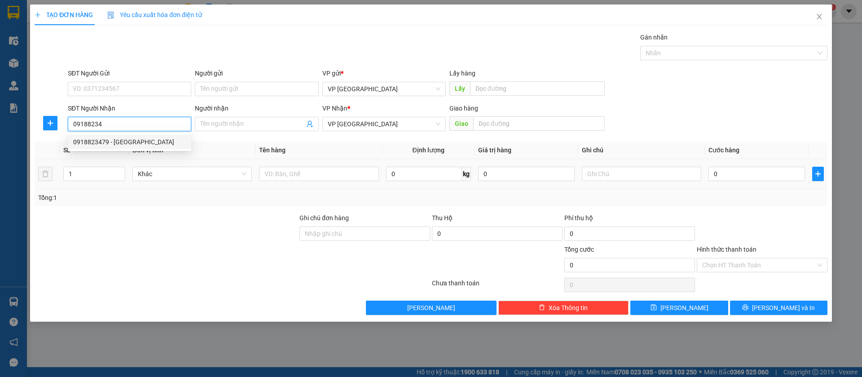
click at [125, 140] on div "0918823479 - Phúc An" at bounding box center [129, 142] width 113 height 10
type input "0918823479"
type input "Phúc An"
type input "Lộc Ninh phuc an"
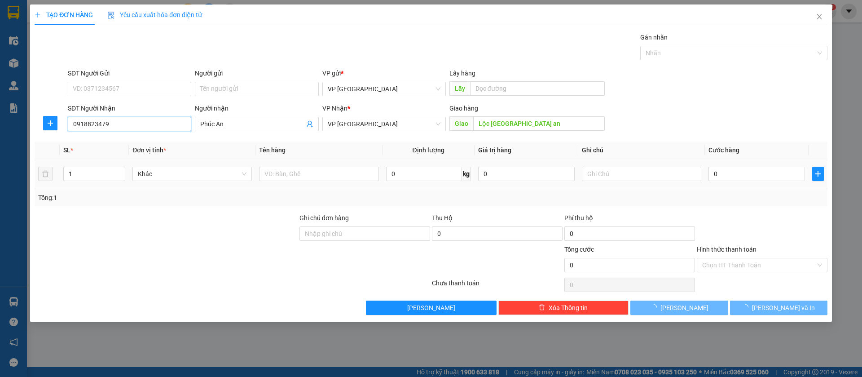
type input "30.000"
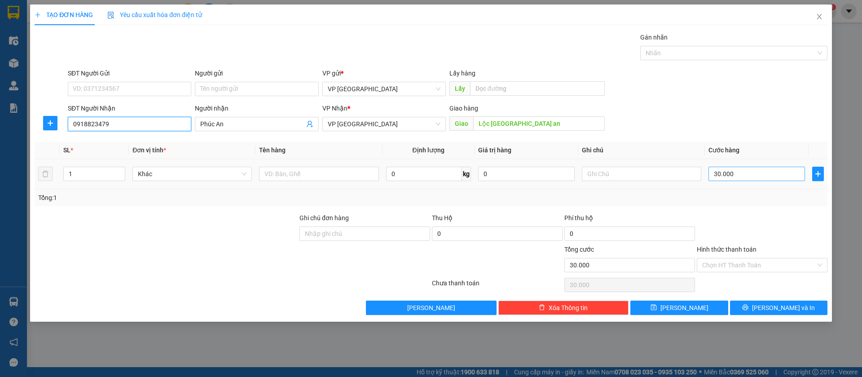
type input "0918823479"
click at [715, 167] on input "30.000" at bounding box center [756, 174] width 97 height 14
type input "7"
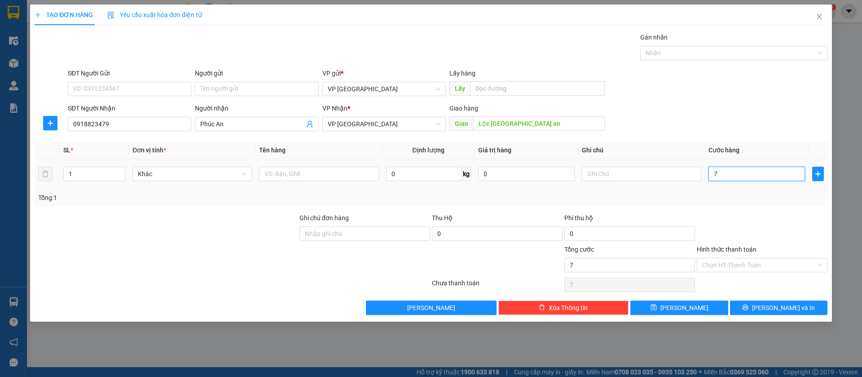
type input "70"
type input "700"
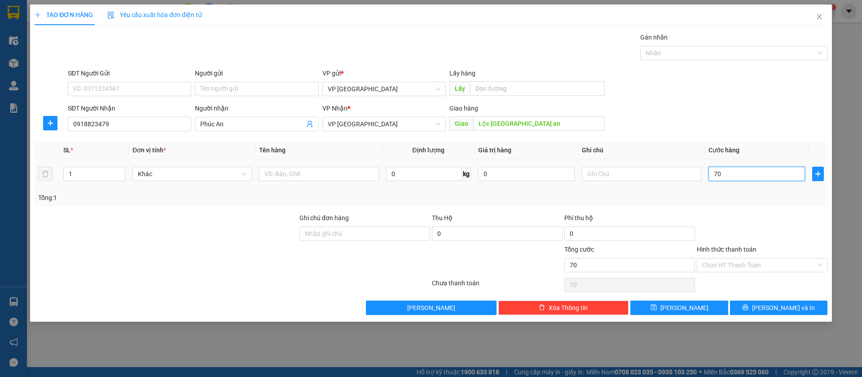
type input "700"
type input "7.000"
type input "70.000"
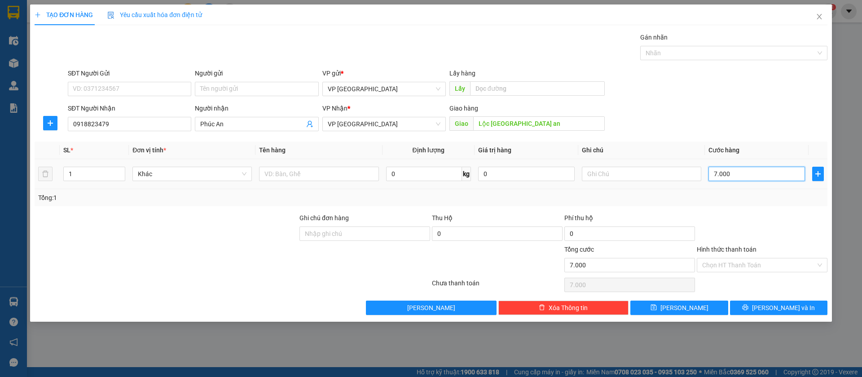
type input "70.000"
click at [678, 176] on input "text" at bounding box center [641, 174] width 119 height 14
type input "2k"
click at [682, 309] on span "[PERSON_NAME]" at bounding box center [684, 308] width 48 height 10
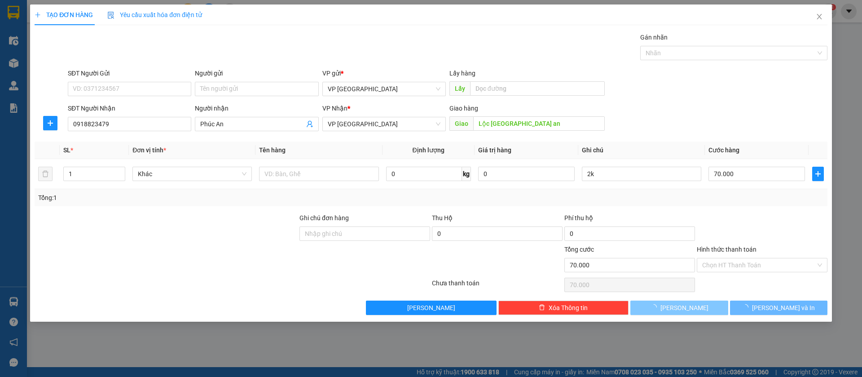
type input "0"
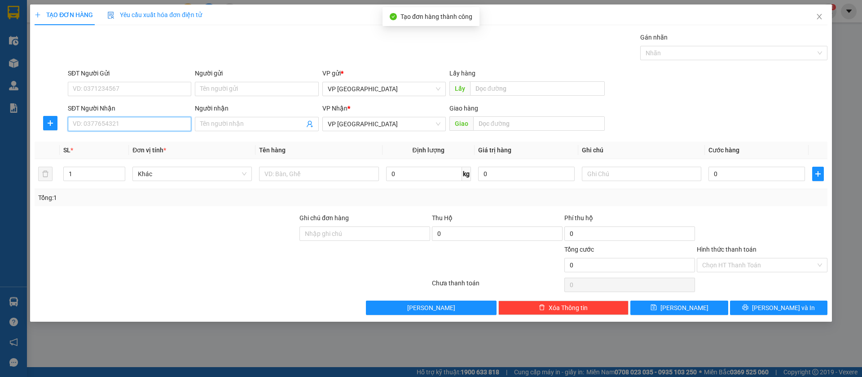
click at [175, 121] on input "SĐT Người Nhận" at bounding box center [129, 124] width 123 height 14
click at [122, 119] on input "0969794279" at bounding box center [129, 124] width 123 height 14
type input "0969794279"
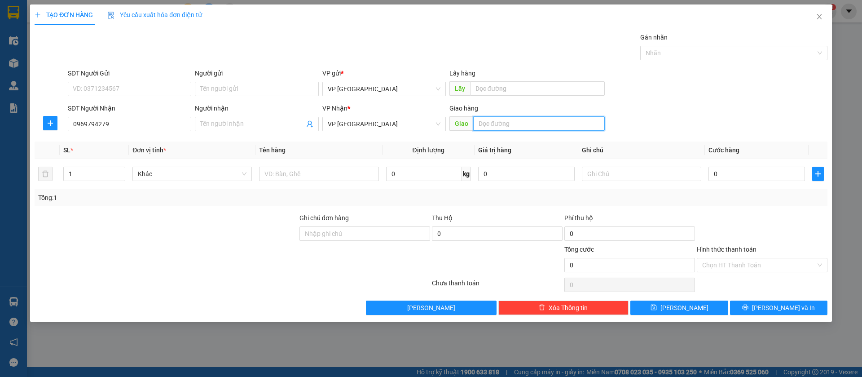
click at [522, 122] on input "text" at bounding box center [539, 123] width 132 height 14
type input "blong"
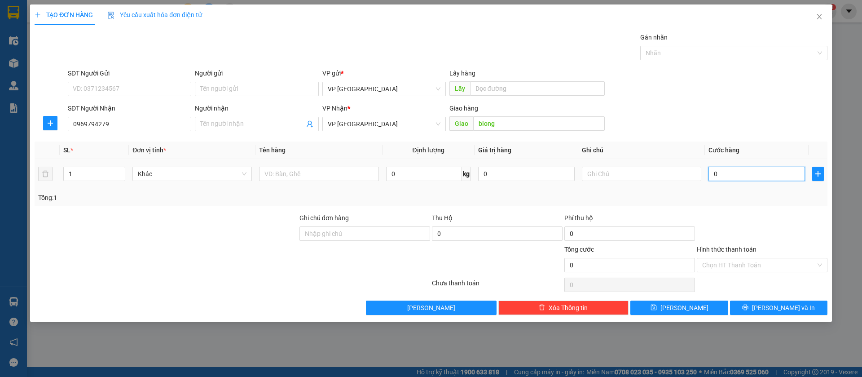
click at [773, 173] on input "0" at bounding box center [756, 174] width 97 height 14
type input "3"
type input "30"
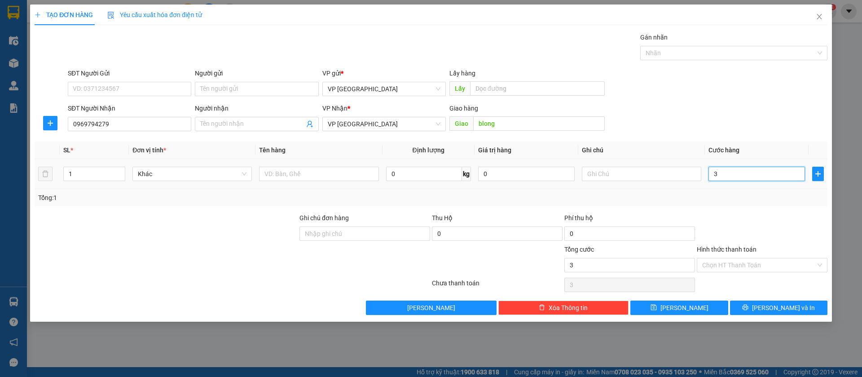
type input "30"
type input "300"
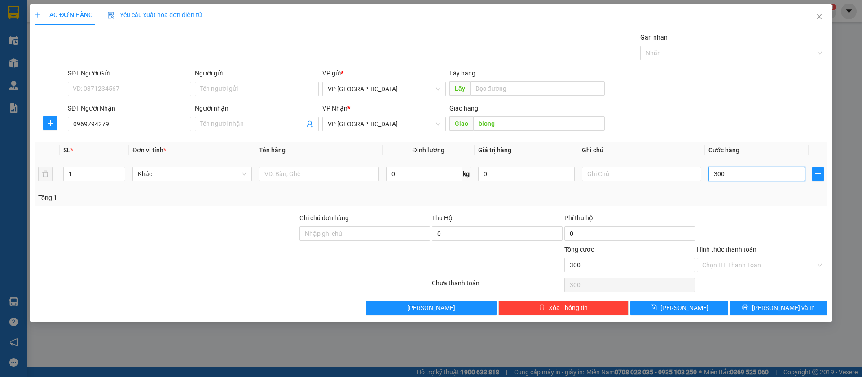
type input "3.000"
type input "30.000"
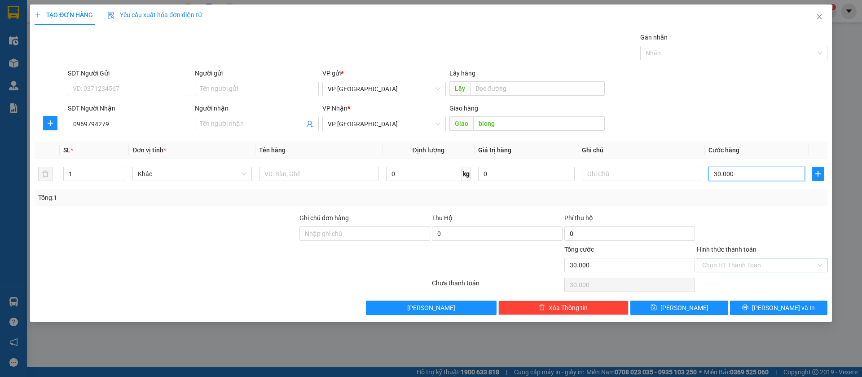
type input "30.000"
click at [789, 265] on input "Hình thức thanh toán" at bounding box center [759, 264] width 114 height 13
click at [740, 278] on div "Tại văn phòng" at bounding box center [762, 283] width 120 height 10
type input "0"
click at [698, 305] on button "[PERSON_NAME]" at bounding box center [678, 307] width 97 height 14
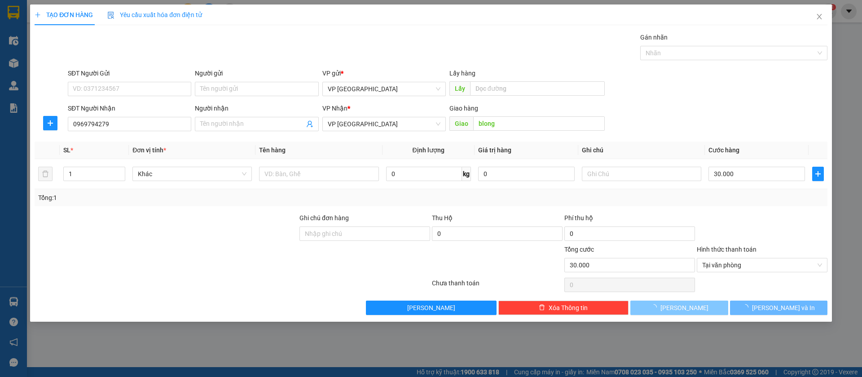
type input "0"
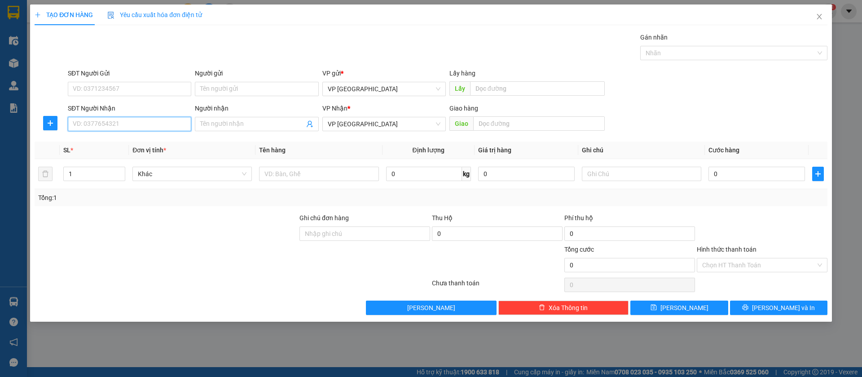
click at [158, 119] on input "SĐT Người Nhận" at bounding box center [129, 124] width 123 height 14
click at [95, 123] on input "0898" at bounding box center [129, 124] width 123 height 14
type input "0898776320"
click at [121, 141] on div "0898776320" at bounding box center [129, 142] width 113 height 10
type input "loc ninh"
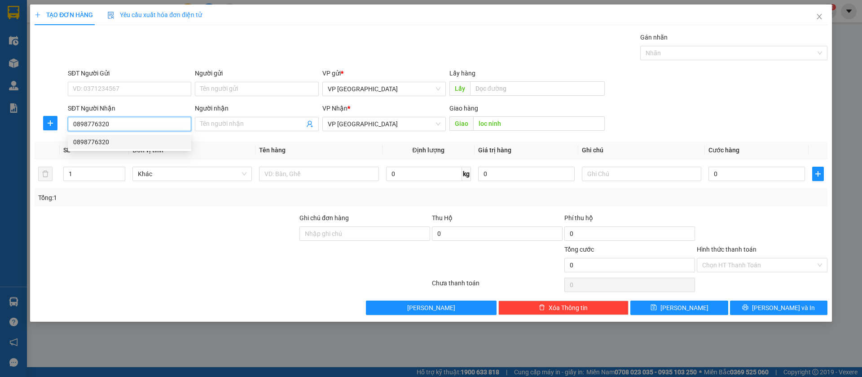
type input "100.000"
type input "0898776320"
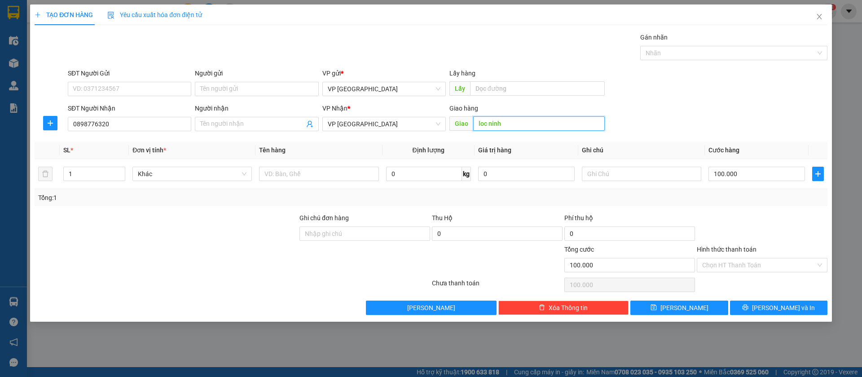
click at [538, 122] on input "loc ninh" at bounding box center [539, 123] width 132 height 14
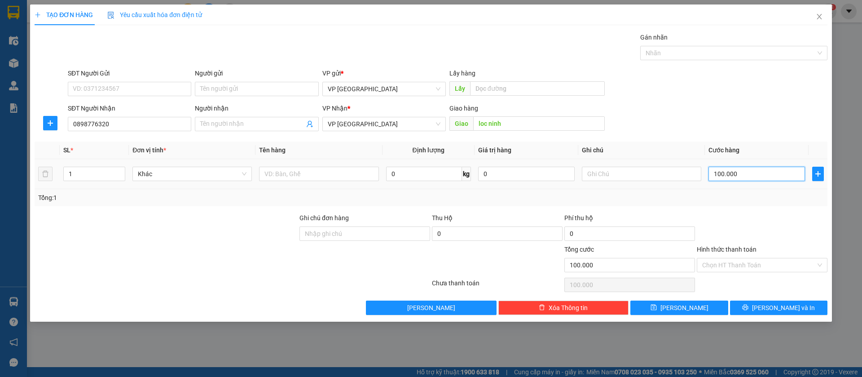
click at [739, 176] on input "100.000" at bounding box center [756, 174] width 97 height 14
type input "5"
type input "50"
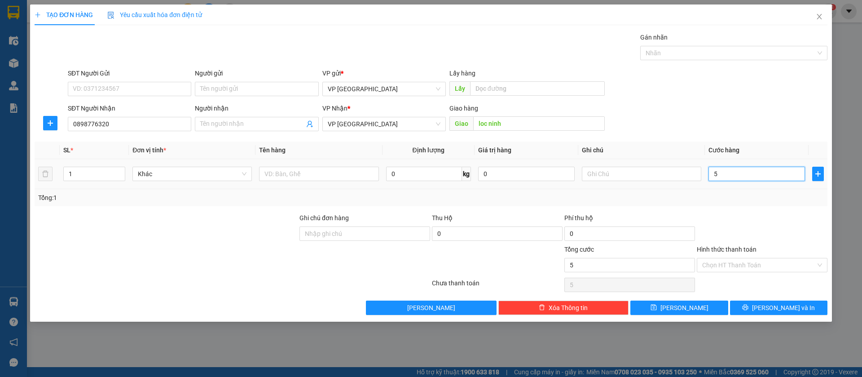
type input "50"
type input "500"
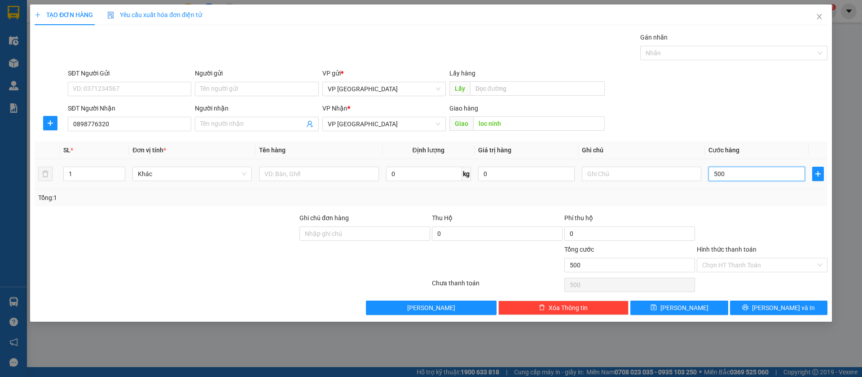
type input "5.000"
type input "50.000"
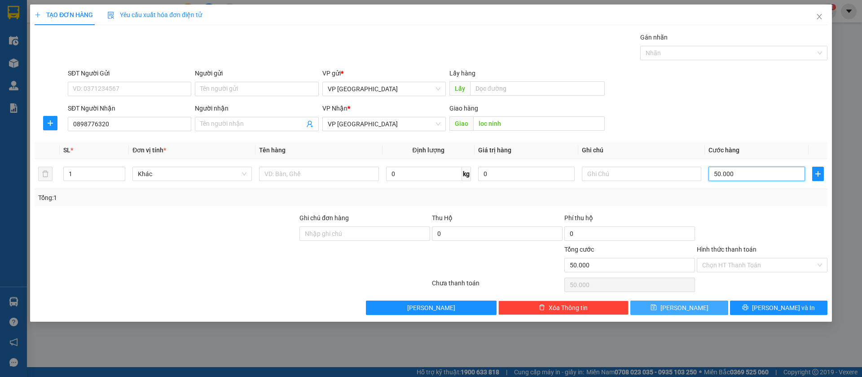
type input "50.000"
click at [719, 310] on button "[PERSON_NAME]" at bounding box center [678, 307] width 97 height 14
type input "0"
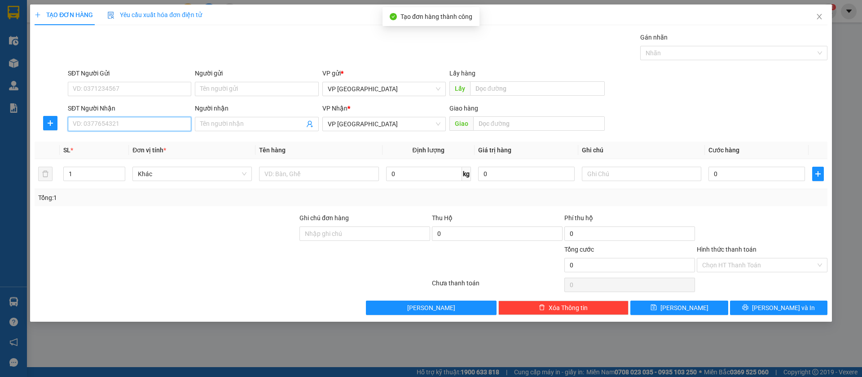
click at [169, 126] on input "SĐT Người Nhận" at bounding box center [129, 124] width 123 height 14
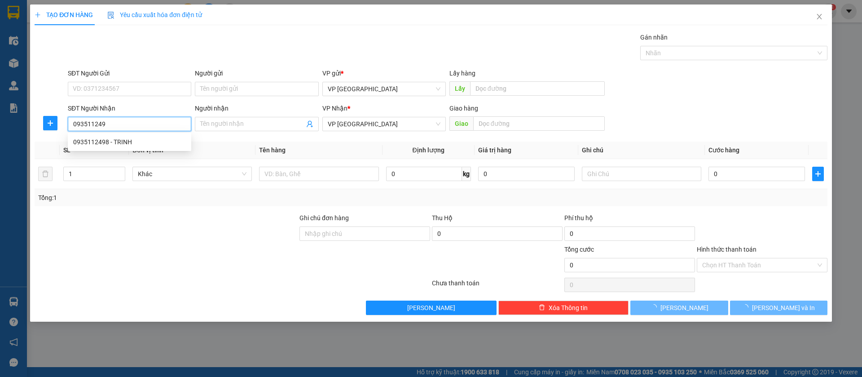
type input "0935112498"
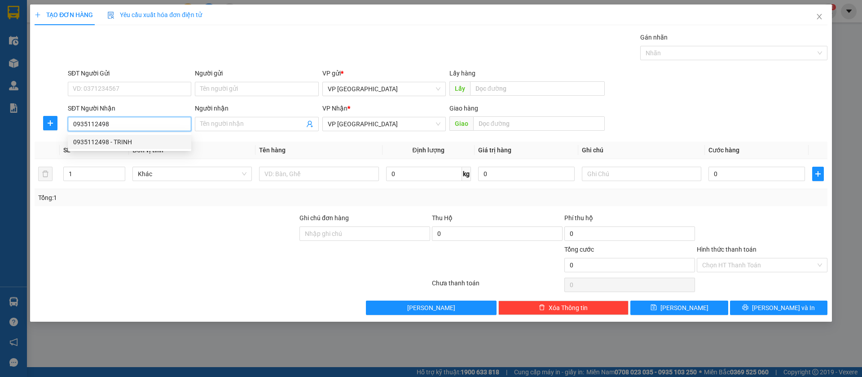
click at [168, 145] on div "0935112498 - TRINH" at bounding box center [129, 142] width 113 height 10
type input "TRINH"
type input "thanh luong"
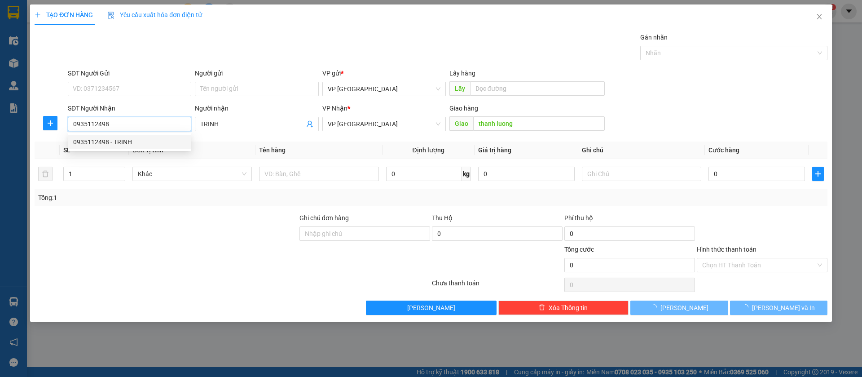
type input "70.000"
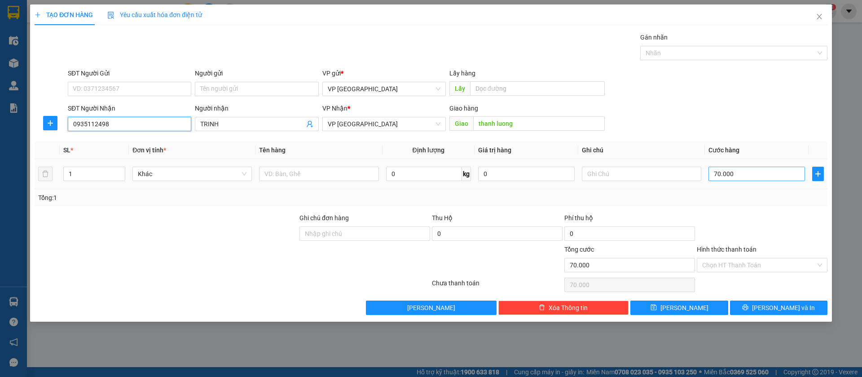
type input "0935112498"
click at [742, 171] on input "70.000" at bounding box center [756, 174] width 97 height 14
type input "5"
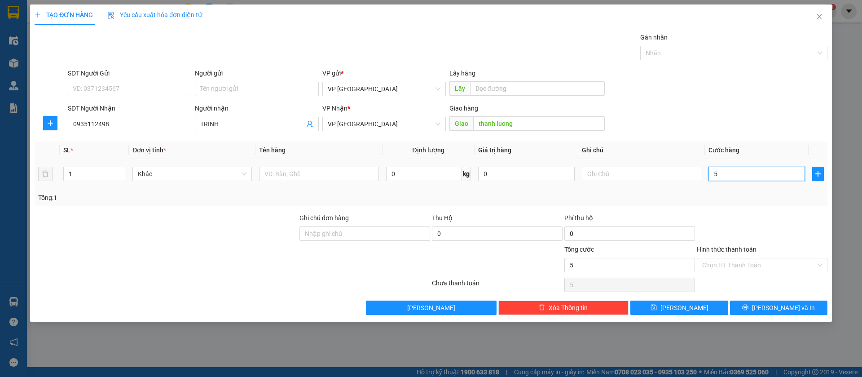
type input "50"
type input "500"
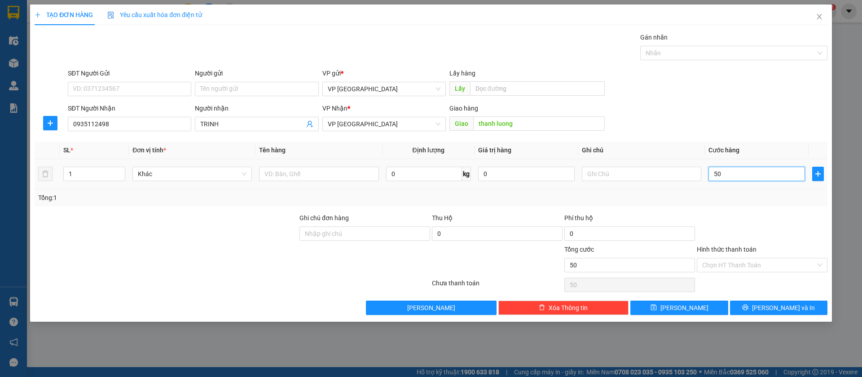
type input "500"
type input "5.000"
type input "50.000"
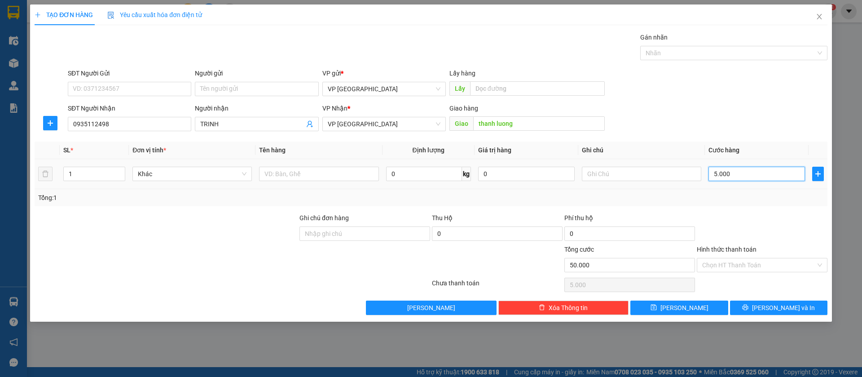
type input "50.000"
click at [808, 261] on input "Hình thức thanh toán" at bounding box center [759, 264] width 114 height 13
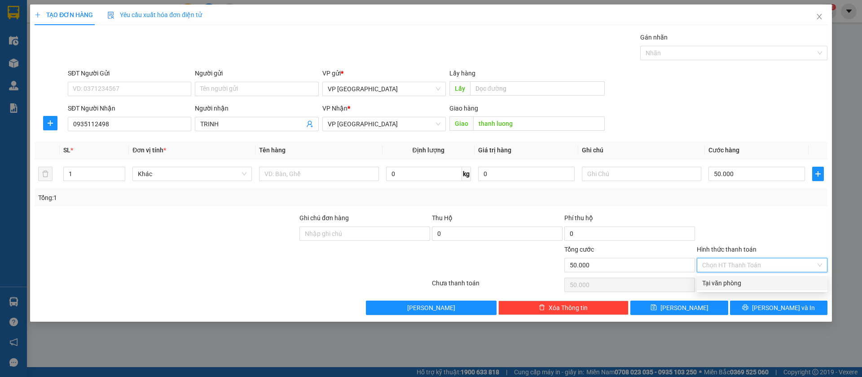
click at [759, 285] on div "Tại văn phòng" at bounding box center [762, 283] width 120 height 10
type input "0"
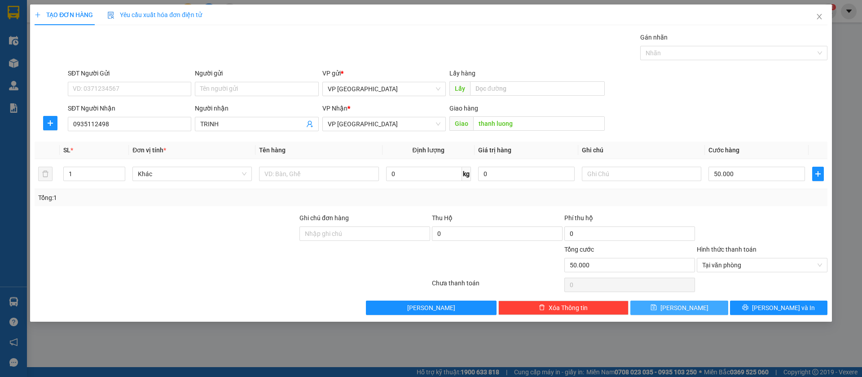
click at [703, 307] on button "[PERSON_NAME]" at bounding box center [678, 307] width 97 height 14
type input "0"
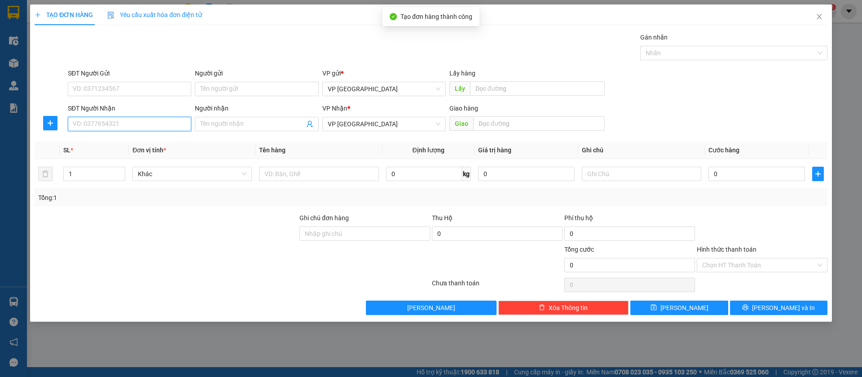
click at [176, 125] on input "SĐT Người Nhận" at bounding box center [129, 124] width 123 height 14
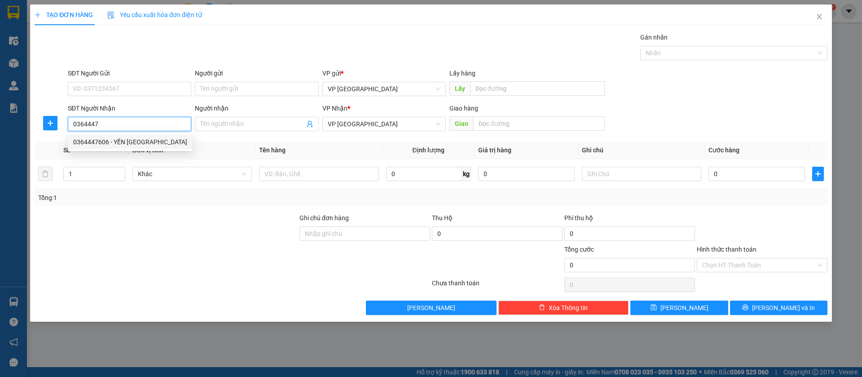
click at [160, 145] on div "0364447606 - YẾN NGA" at bounding box center [130, 142] width 114 height 10
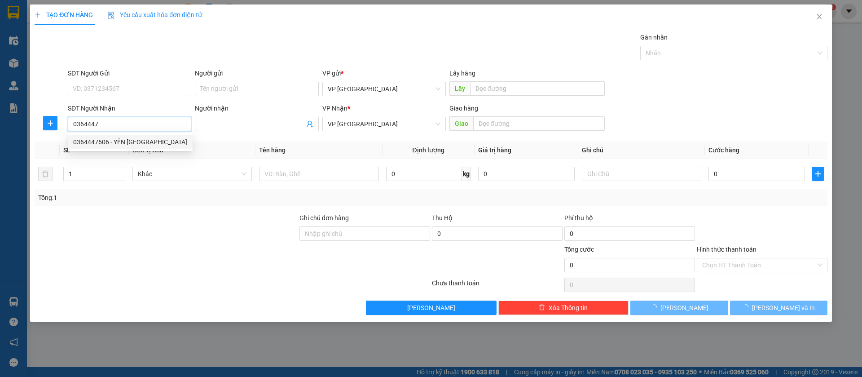
type input "0364447606"
type input "YẾN NGA"
type input "ngô quyền blong"
type input "30.000"
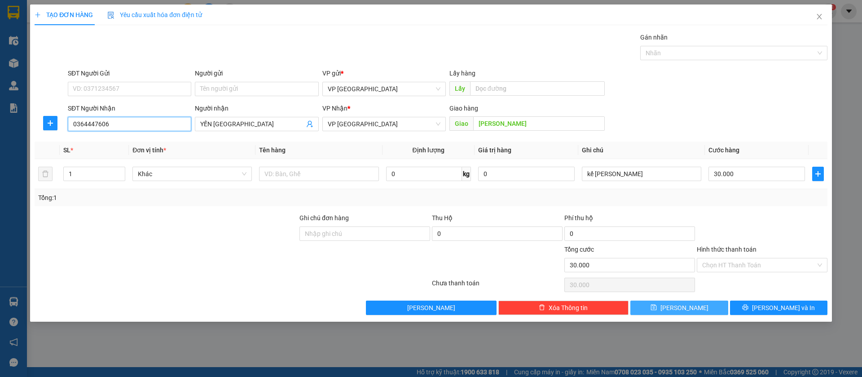
type input "0364447606"
click at [712, 304] on button "[PERSON_NAME]" at bounding box center [678, 307] width 97 height 14
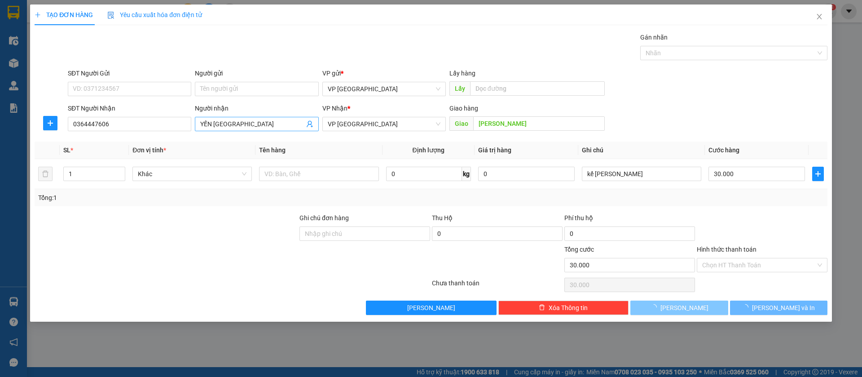
type input "0"
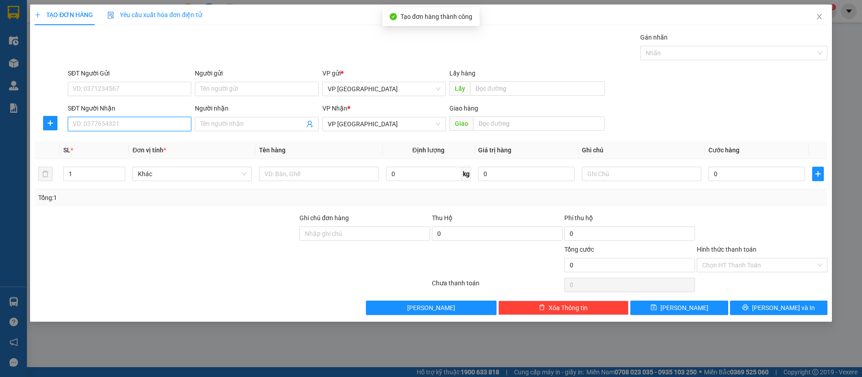
click at [180, 122] on input "SĐT Người Nhận" at bounding box center [129, 124] width 123 height 14
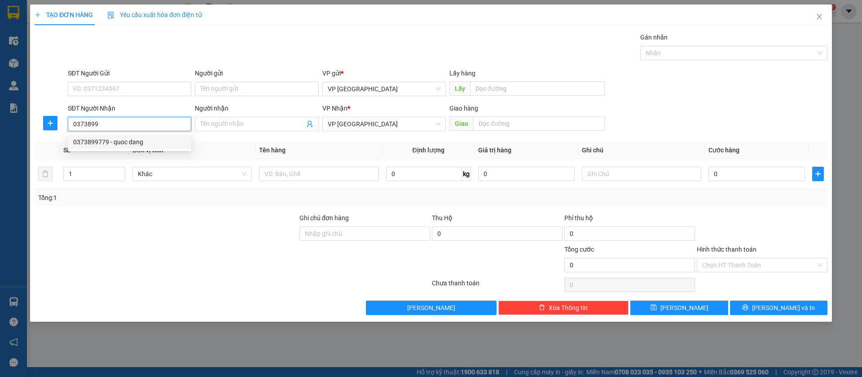
click at [175, 139] on div "0373899779 - quoc dang" at bounding box center [129, 142] width 113 height 10
type input "0373899779"
type input "quoc dang"
type input "minh hung"
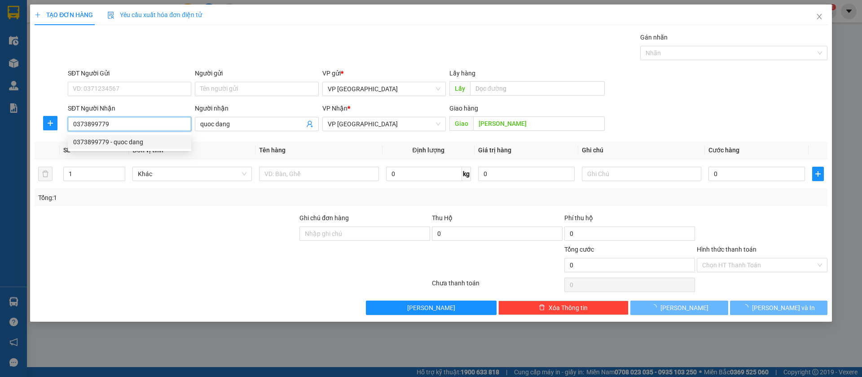
type input "30.000"
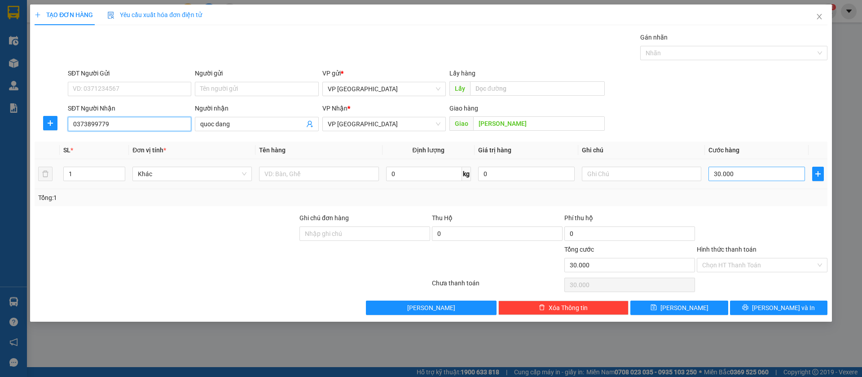
type input "0373899779"
click at [771, 170] on input "30.000" at bounding box center [756, 174] width 97 height 14
type input "5"
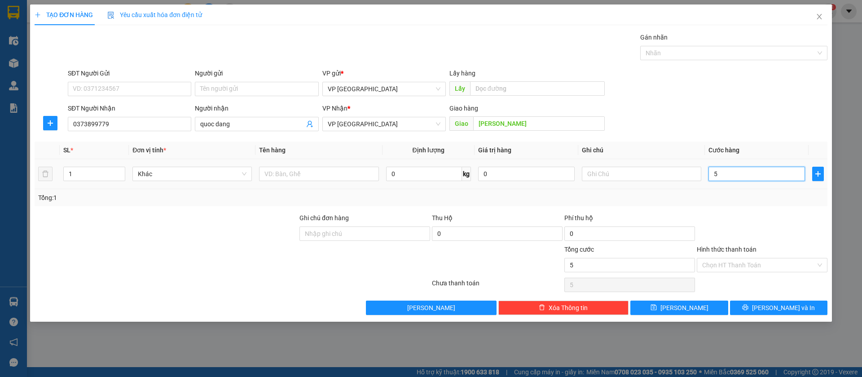
type input "50"
type input "500"
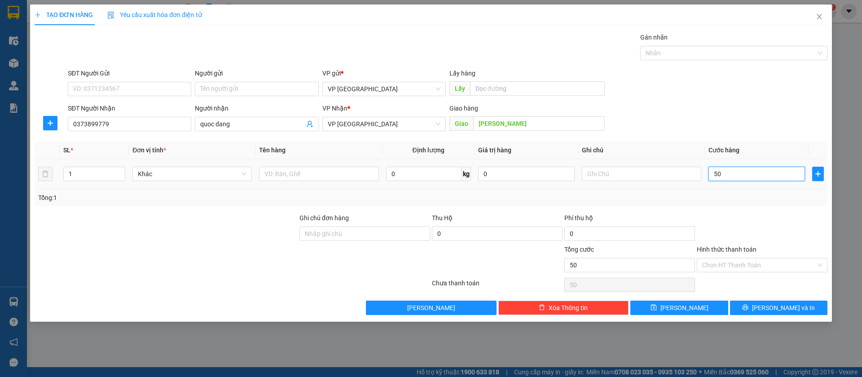
type input "500"
type input "5.000"
type input "50.000"
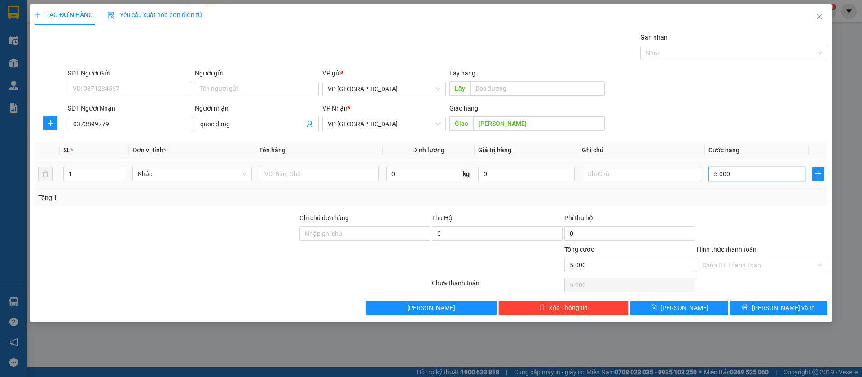
type input "50.000"
click at [717, 307] on button "[PERSON_NAME]" at bounding box center [678, 307] width 97 height 14
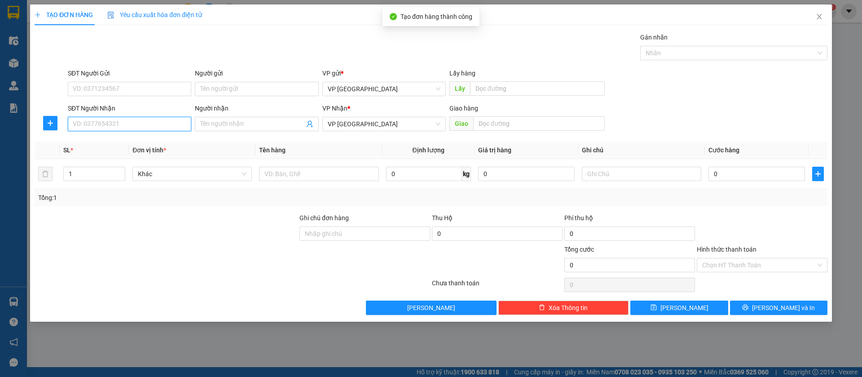
click at [154, 123] on input "SĐT Người Nhận" at bounding box center [129, 124] width 123 height 14
click at [149, 124] on input "091971" at bounding box center [129, 124] width 123 height 14
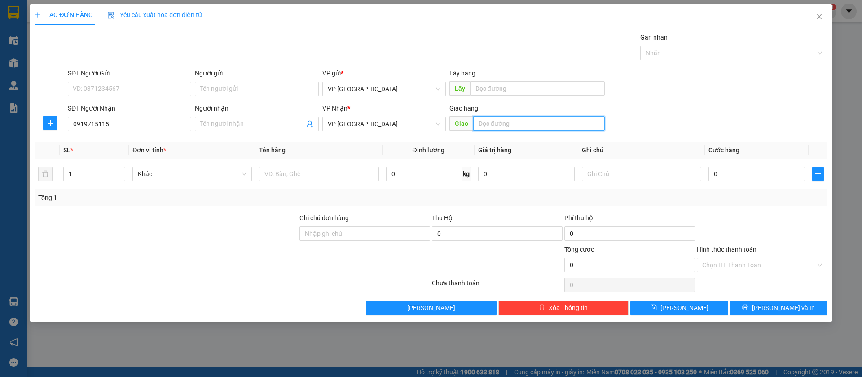
click at [543, 126] on input "text" at bounding box center [539, 123] width 132 height 14
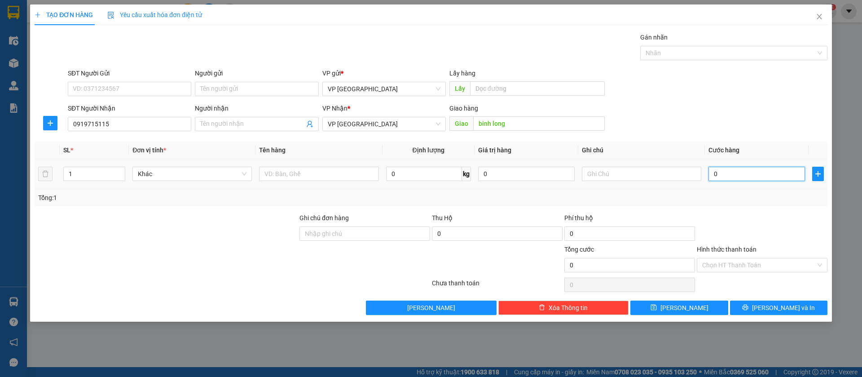
click at [724, 169] on input "0" at bounding box center [756, 174] width 97 height 14
click at [711, 308] on button "[PERSON_NAME]" at bounding box center [678, 307] width 97 height 14
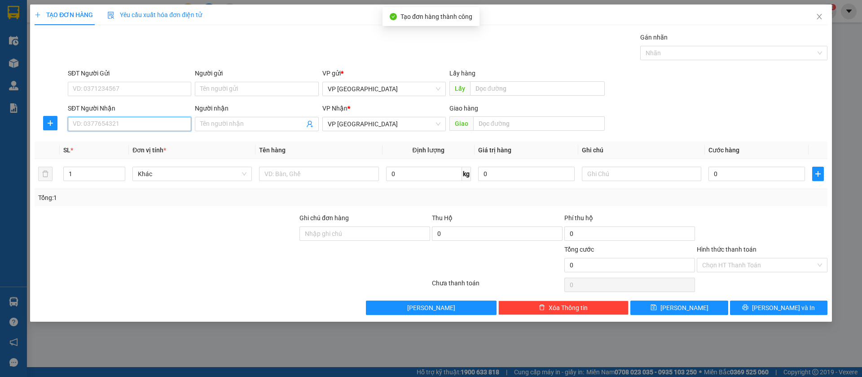
click at [176, 127] on input "SĐT Người Nhận" at bounding box center [129, 124] width 123 height 14
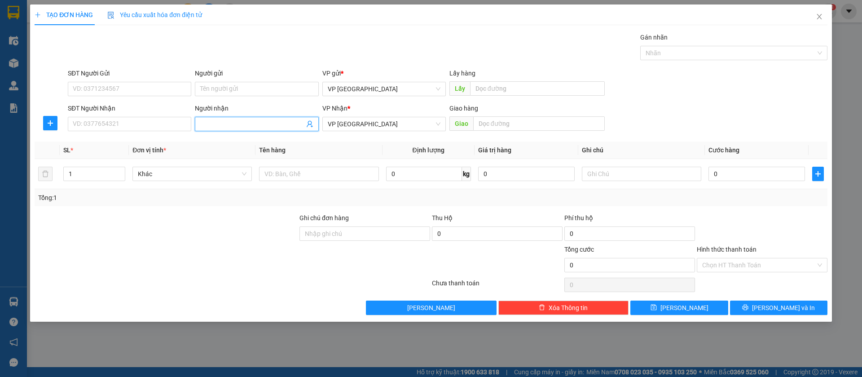
click at [202, 127] on input "Người nhận" at bounding box center [252, 124] width 104 height 10
click at [179, 122] on input "SĐT Người Nhận" at bounding box center [129, 124] width 123 height 14
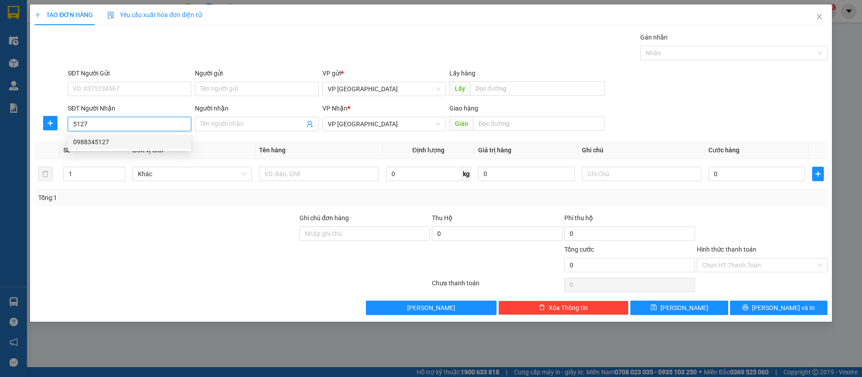
click at [133, 138] on div "0988345127" at bounding box center [129, 142] width 113 height 10
click at [413, 119] on span "VP [GEOGRAPHIC_DATA]" at bounding box center [384, 123] width 113 height 13
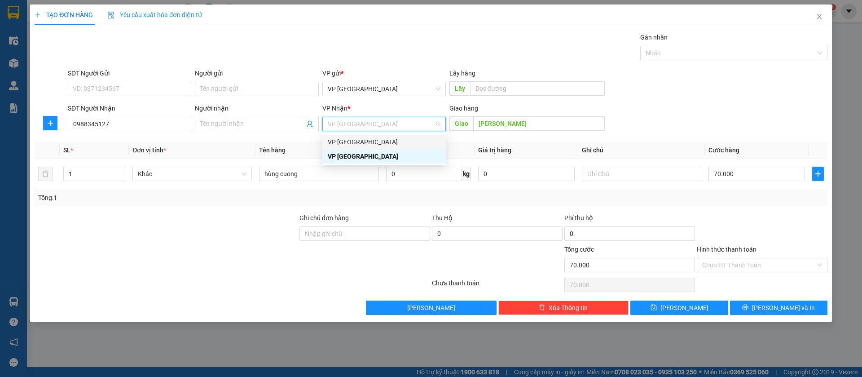
click at [403, 140] on div "VP [GEOGRAPHIC_DATA]" at bounding box center [384, 142] width 113 height 10
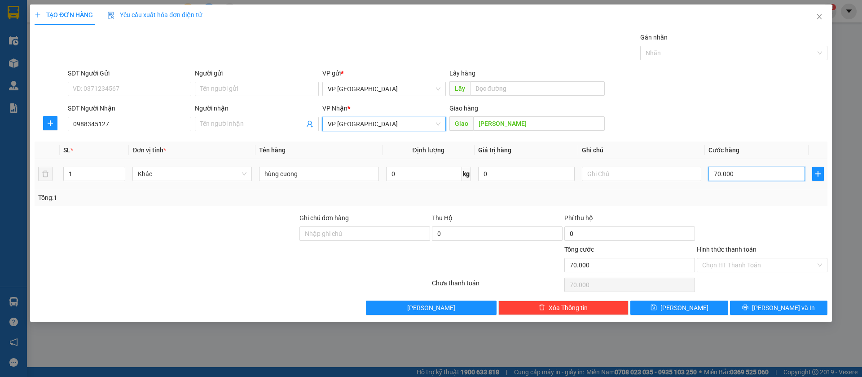
click at [763, 170] on input "70.000" at bounding box center [756, 174] width 97 height 14
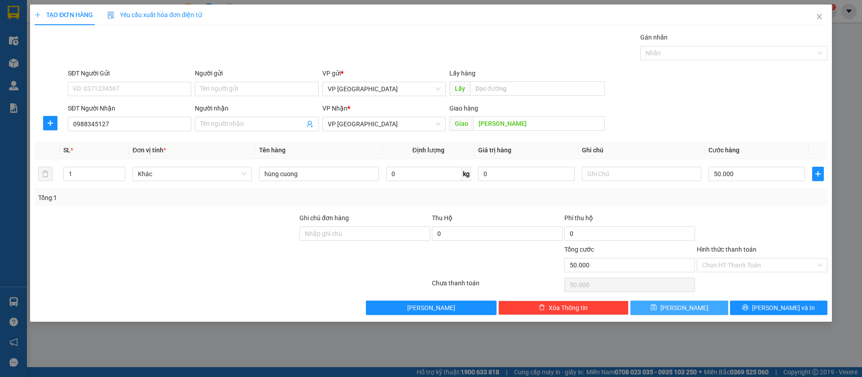
click at [705, 306] on button "[PERSON_NAME]" at bounding box center [678, 307] width 97 height 14
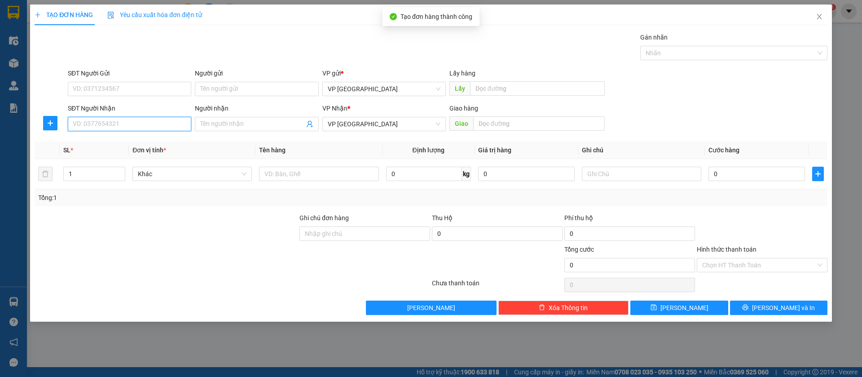
click at [166, 119] on input "SĐT Người Nhận" at bounding box center [129, 124] width 123 height 14
click at [176, 137] on div "0975348572 - Tấn Trình" at bounding box center [129, 142] width 113 height 10
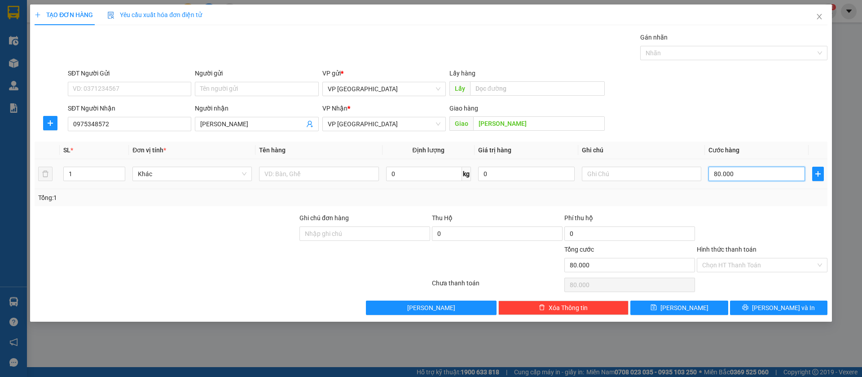
click at [720, 171] on input "80.000" at bounding box center [756, 174] width 97 height 14
click at [699, 306] on button "[PERSON_NAME]" at bounding box center [678, 307] width 97 height 14
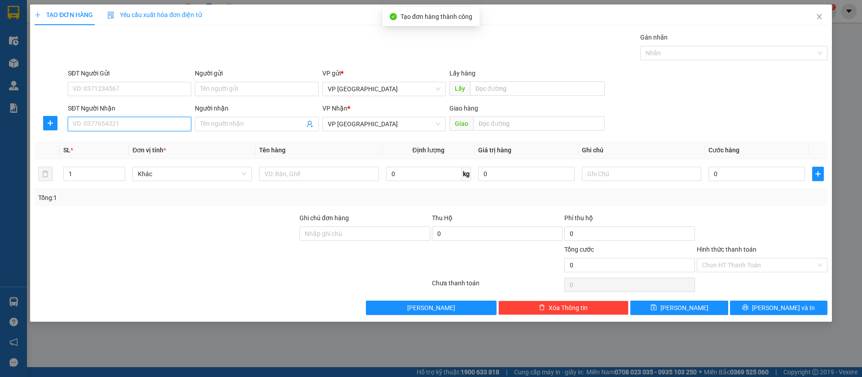
click at [177, 120] on input "SĐT Người Nhận" at bounding box center [129, 124] width 123 height 14
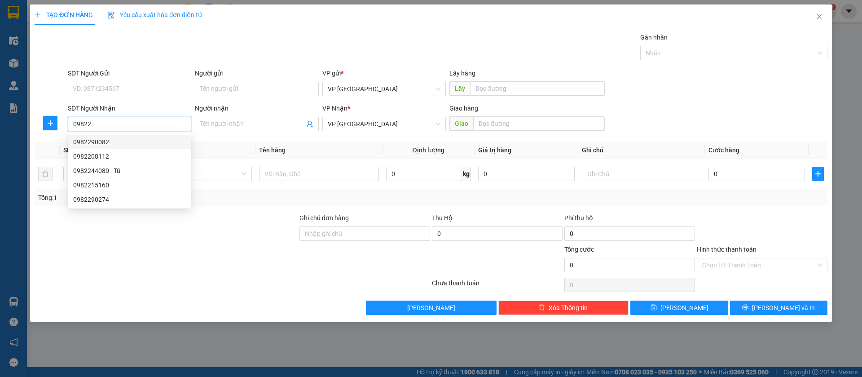
click at [133, 142] on div "0982290082" at bounding box center [129, 142] width 113 height 10
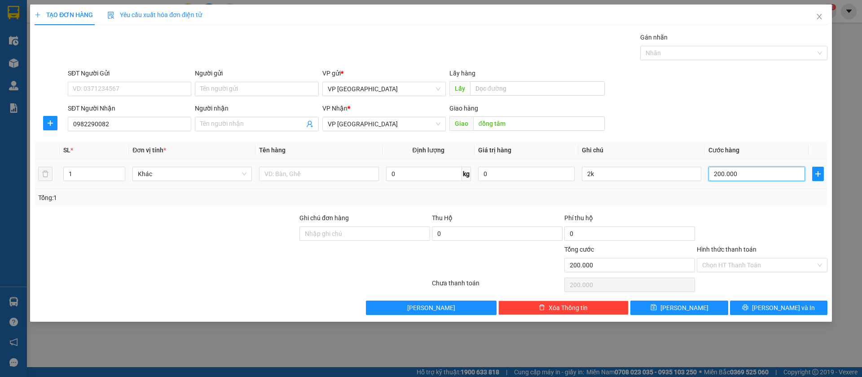
click at [724, 174] on input "200.000" at bounding box center [756, 174] width 97 height 14
click at [629, 171] on input "2k" at bounding box center [641, 174] width 119 height 14
click at [657, 307] on icon "save" at bounding box center [653, 307] width 6 height 6
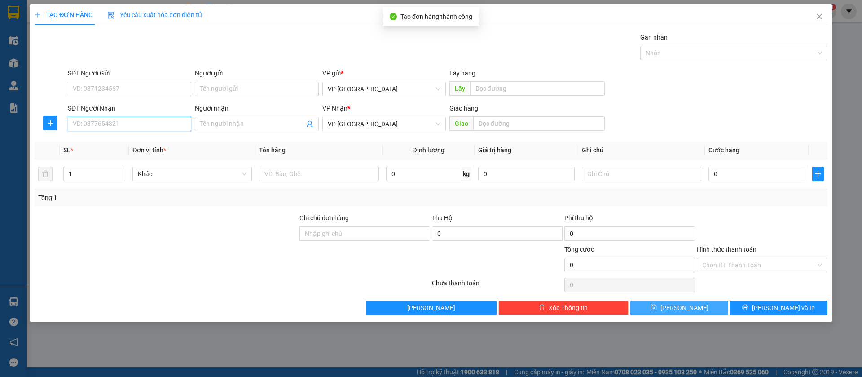
click at [129, 121] on input "SĐT Người Nhận" at bounding box center [129, 124] width 123 height 14
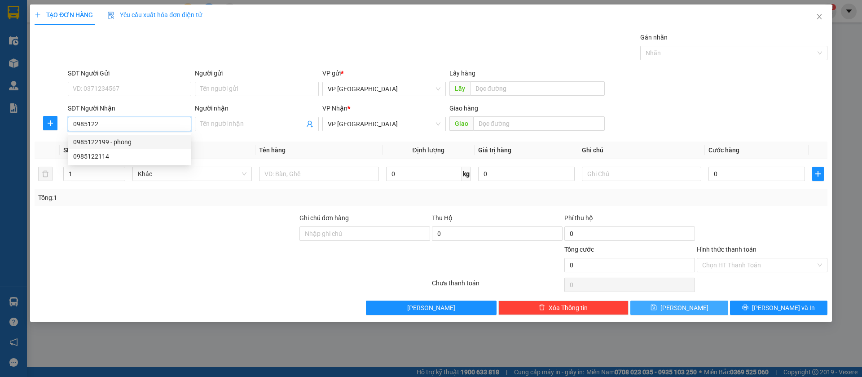
click at [149, 137] on div "0985122199 - phong" at bounding box center [129, 142] width 113 height 10
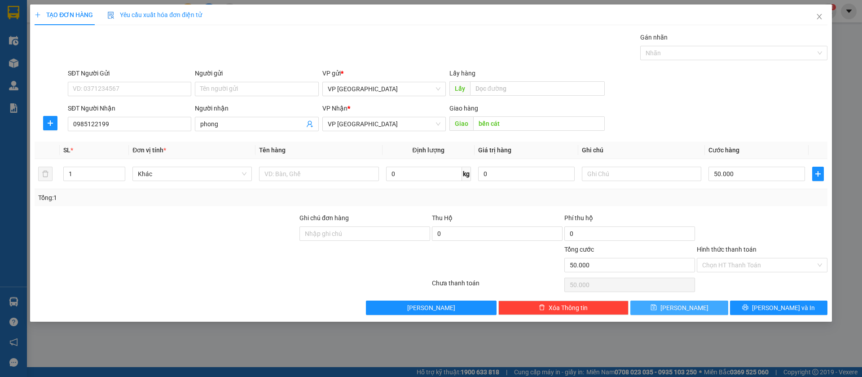
click at [698, 307] on button "[PERSON_NAME]" at bounding box center [678, 307] width 97 height 14
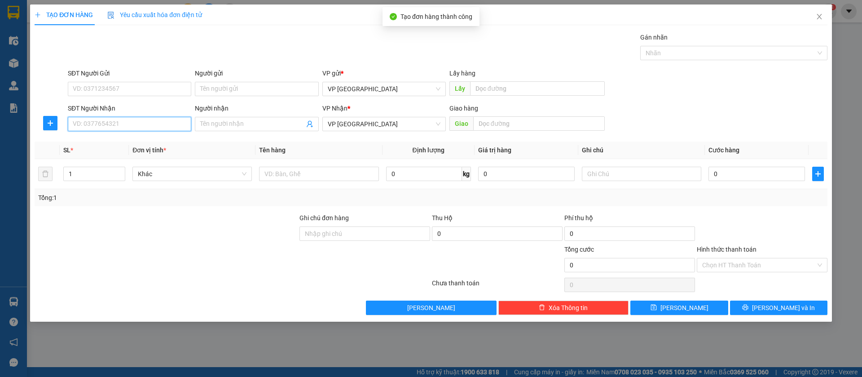
click at [160, 125] on input "SĐT Người Nhận" at bounding box center [129, 124] width 123 height 14
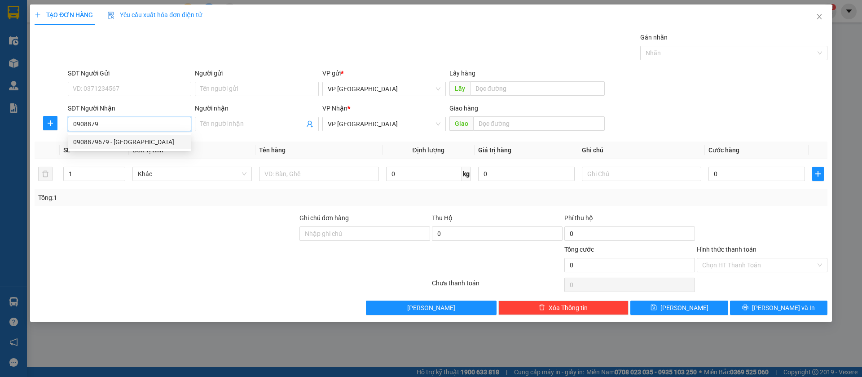
click at [167, 140] on div "0908879679 - Duy Trung" at bounding box center [129, 142] width 113 height 10
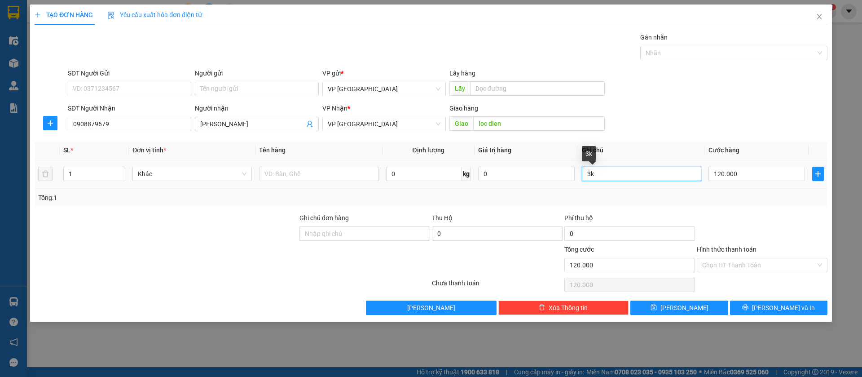
click at [620, 172] on input "3k" at bounding box center [641, 174] width 119 height 14
click at [774, 173] on input "120.000" at bounding box center [756, 174] width 97 height 14
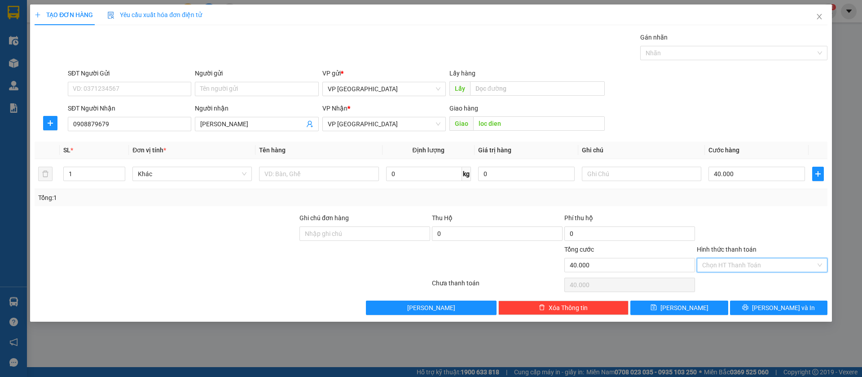
click at [789, 263] on input "Hình thức thanh toán" at bounding box center [759, 264] width 114 height 13
click at [761, 281] on div "Tại văn phòng" at bounding box center [762, 283] width 120 height 10
click at [705, 303] on button "[PERSON_NAME]" at bounding box center [678, 307] width 97 height 14
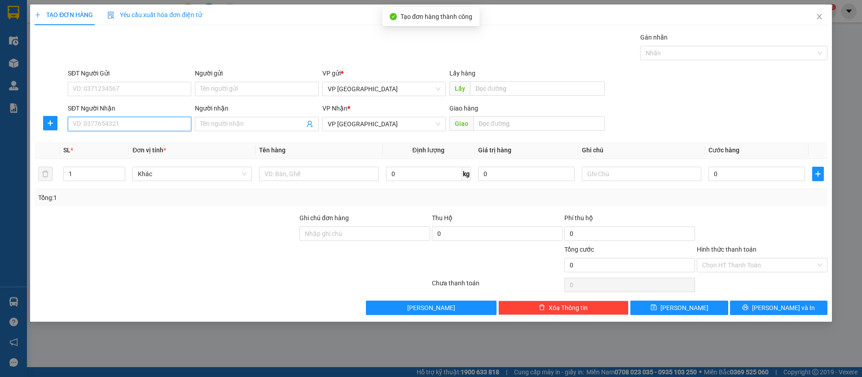
click at [176, 121] on input "SĐT Người Nhận" at bounding box center [129, 124] width 123 height 14
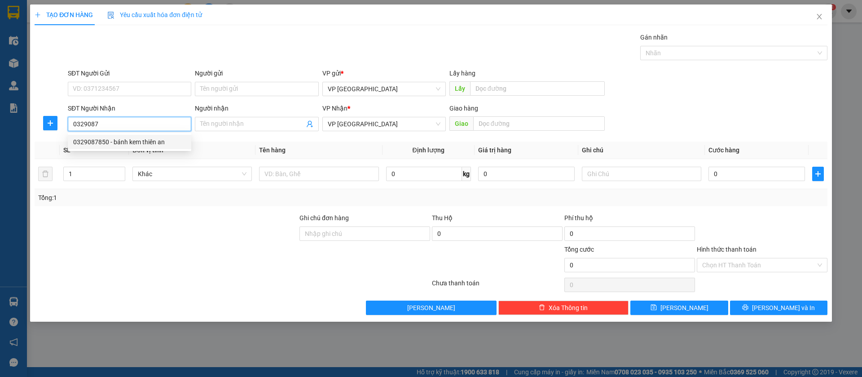
click at [167, 139] on div "0329087850 - bánh kem thiên an" at bounding box center [129, 142] width 113 height 10
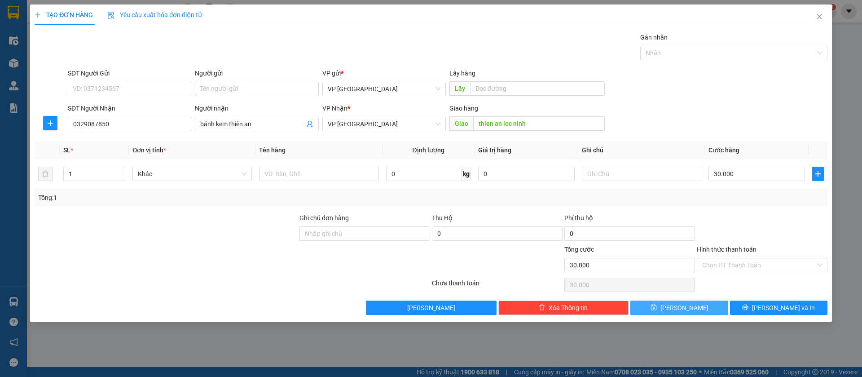
click at [720, 306] on button "[PERSON_NAME]" at bounding box center [678, 307] width 97 height 14
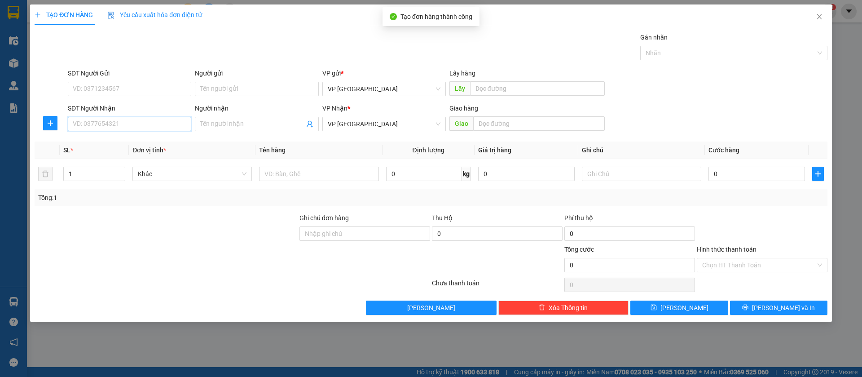
click at [140, 117] on input "SĐT Người Nhận" at bounding box center [129, 124] width 123 height 14
click at [136, 141] on div "0979275226 - [PERSON_NAME]" at bounding box center [129, 142] width 113 height 10
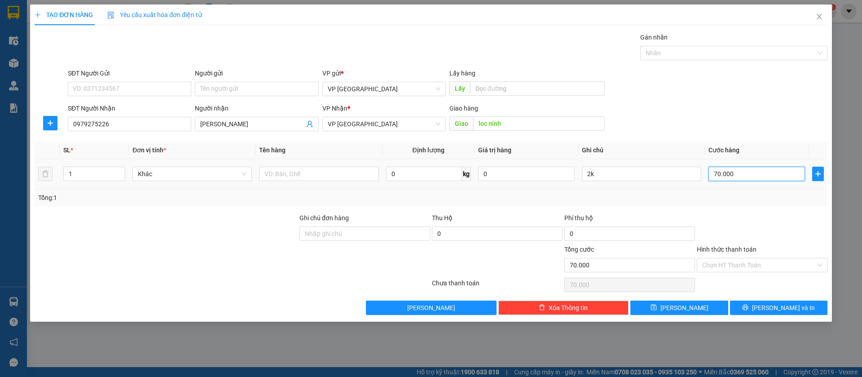
click at [735, 170] on input "70.000" at bounding box center [756, 174] width 97 height 14
click at [659, 167] on input "2k" at bounding box center [641, 174] width 119 height 14
click at [692, 305] on button "[PERSON_NAME]" at bounding box center [678, 307] width 97 height 14
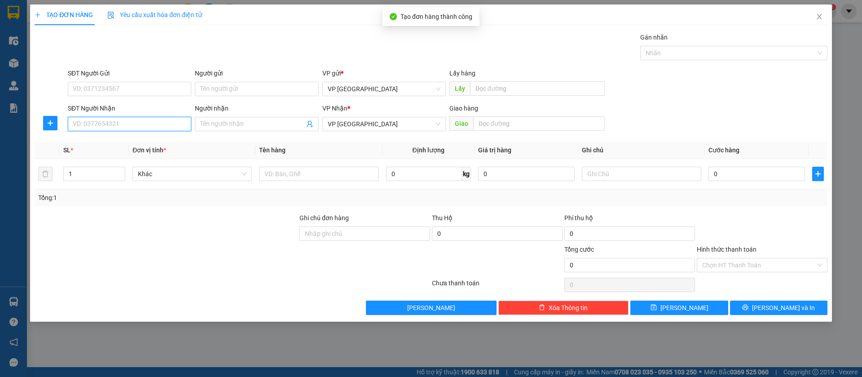
click at [157, 125] on input "SĐT Người Nhận" at bounding box center [129, 124] width 123 height 14
click at [216, 122] on input "Người nhận" at bounding box center [252, 124] width 104 height 10
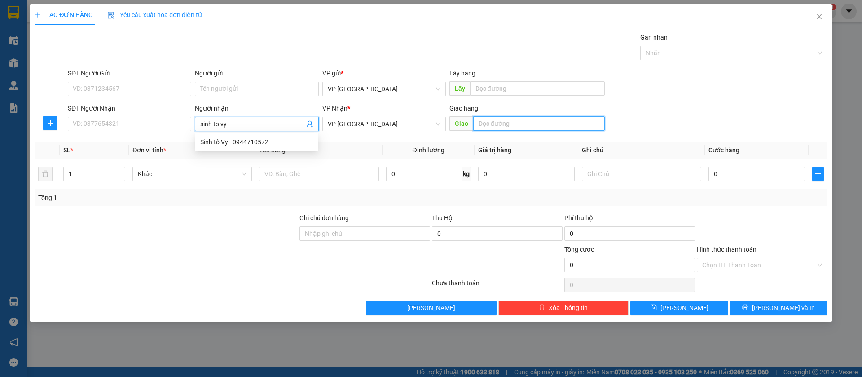
click at [500, 123] on input "text" at bounding box center [539, 123] width 132 height 14
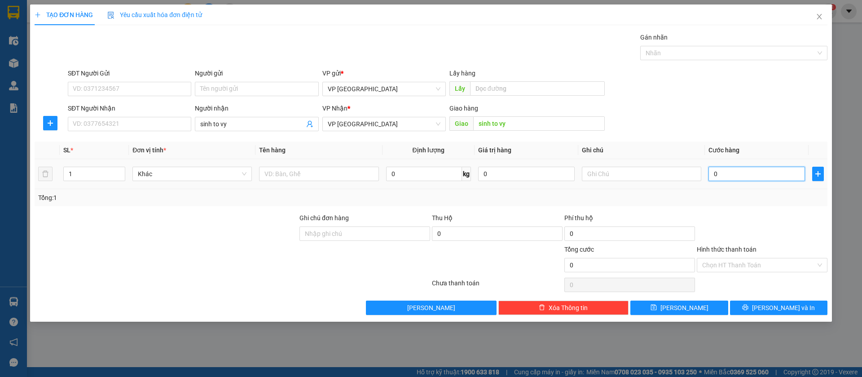
click at [725, 173] on input "0" at bounding box center [756, 174] width 97 height 14
click at [705, 304] on button "[PERSON_NAME]" at bounding box center [678, 307] width 97 height 14
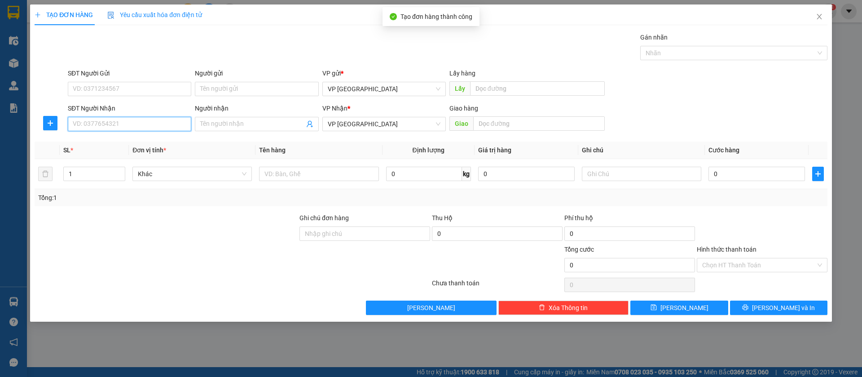
click at [173, 124] on input "SĐT Người Nhận" at bounding box center [129, 124] width 123 height 14
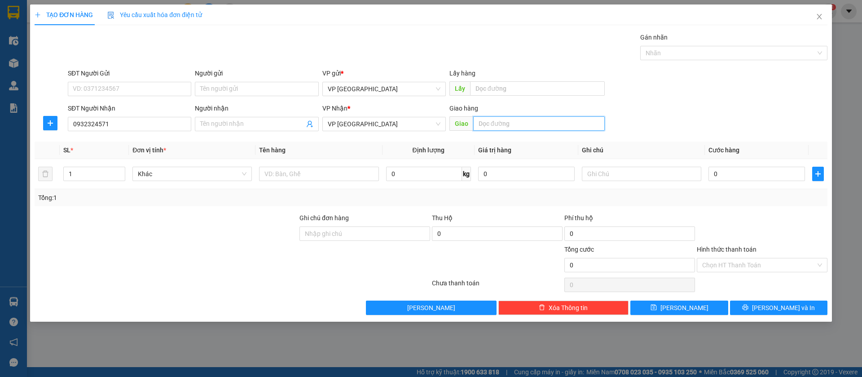
click at [475, 121] on input "text" at bounding box center [539, 123] width 132 height 14
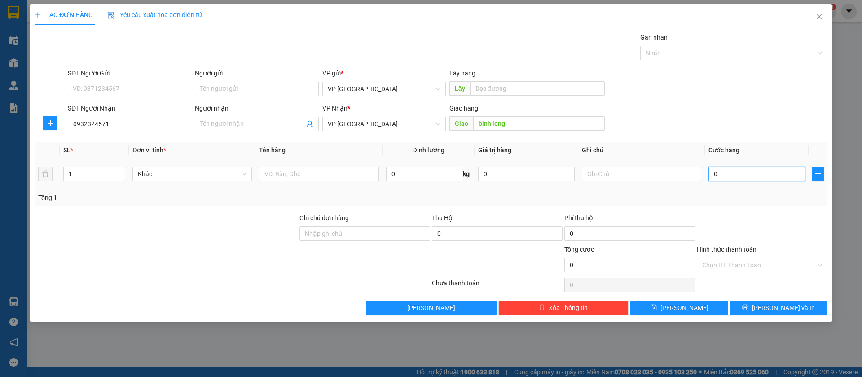
click at [720, 172] on input "0" at bounding box center [756, 174] width 97 height 14
click at [708, 305] on button "[PERSON_NAME]" at bounding box center [678, 307] width 97 height 14
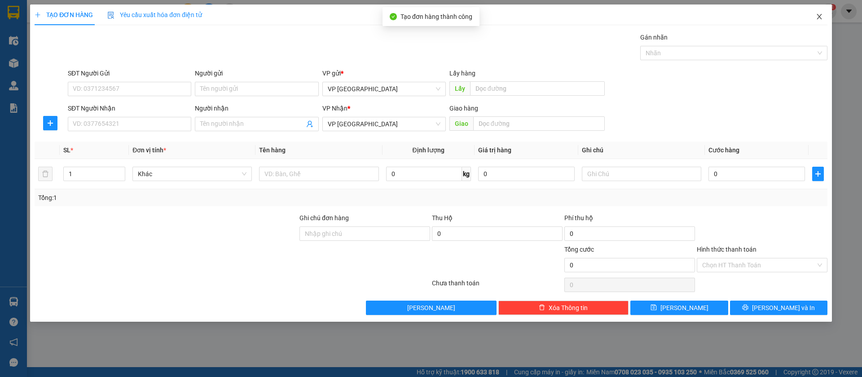
click at [814, 12] on span "Close" at bounding box center [819, 16] width 25 height 25
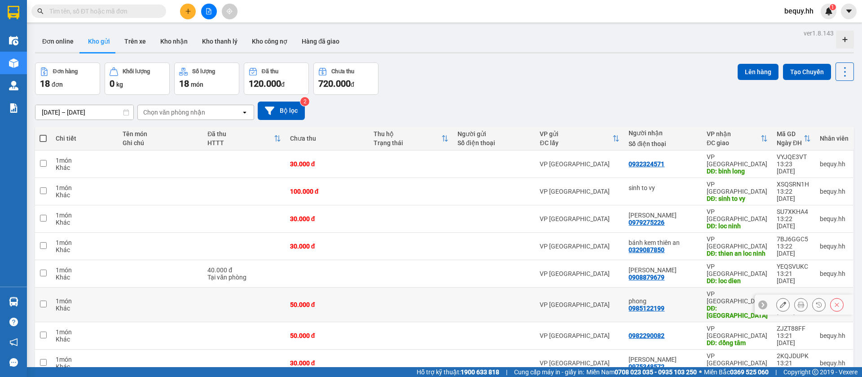
scroll to position [213, 0]
